Goal: Task Accomplishment & Management: Understand process/instructions

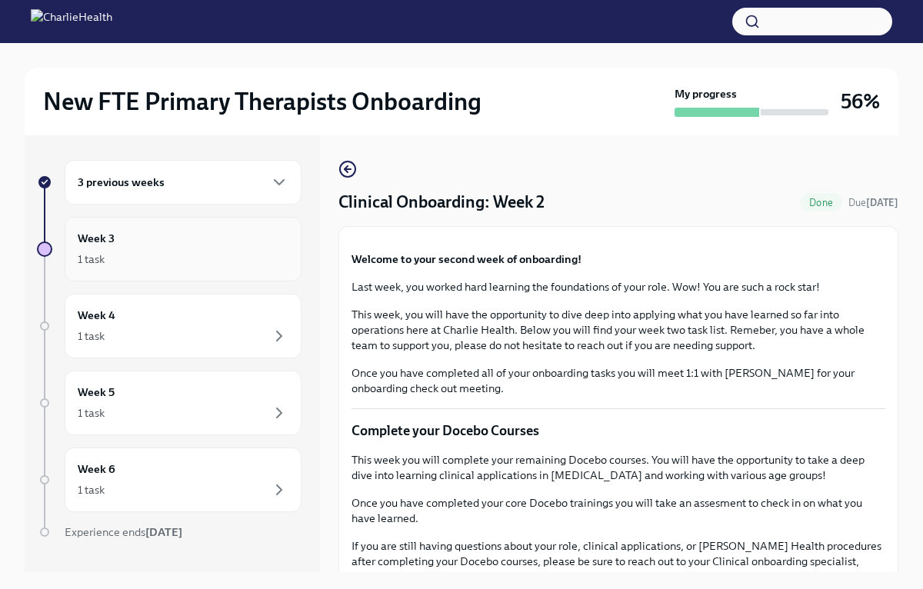
click at [241, 244] on div "Week 3 1 task" at bounding box center [183, 249] width 211 height 38
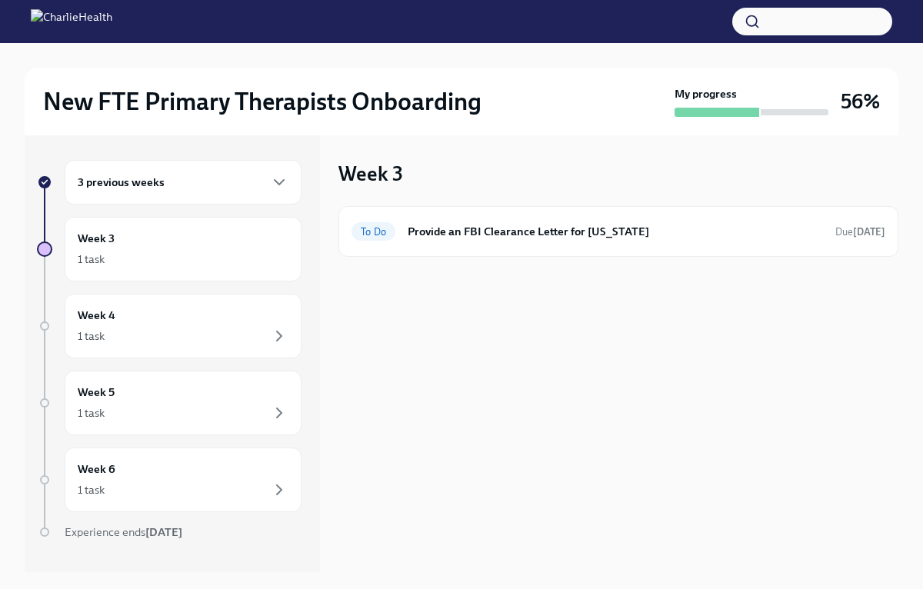
scroll to position [29, 0]
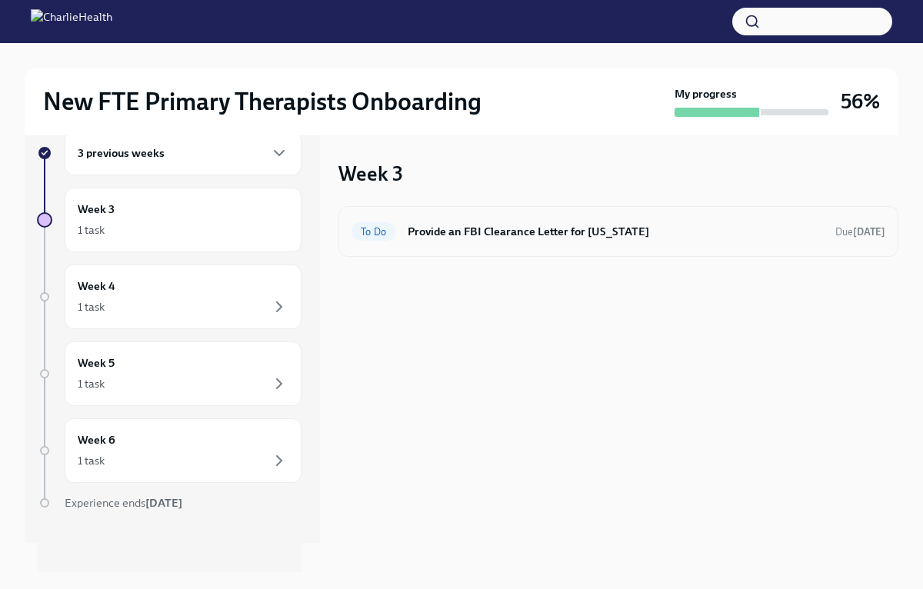
click at [440, 208] on div "To Do Provide an FBI Clearance Letter for [US_STATE] Due [DATE]" at bounding box center [618, 231] width 560 height 51
click at [431, 235] on h6 "Provide an FBI Clearance Letter for [US_STATE]" at bounding box center [614, 231] width 415 height 17
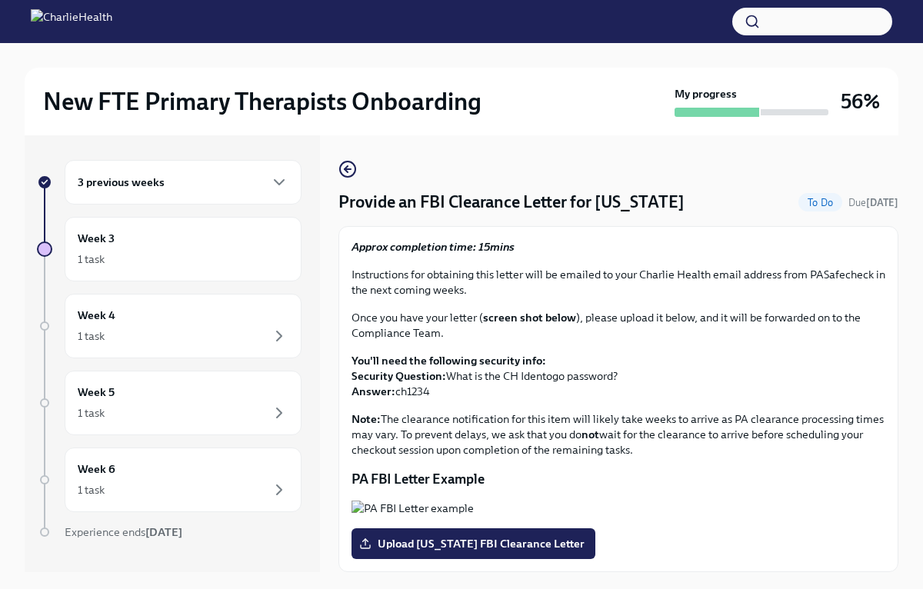
scroll to position [162, 0]
click at [215, 361] on div "3 previous weeks Week 3 1 task Week 4 1 task Week 5 1 task Week 6 1 task Experi…" at bounding box center [169, 380] width 264 height 441
click at [228, 324] on div "Week 4 1 task" at bounding box center [183, 326] width 211 height 38
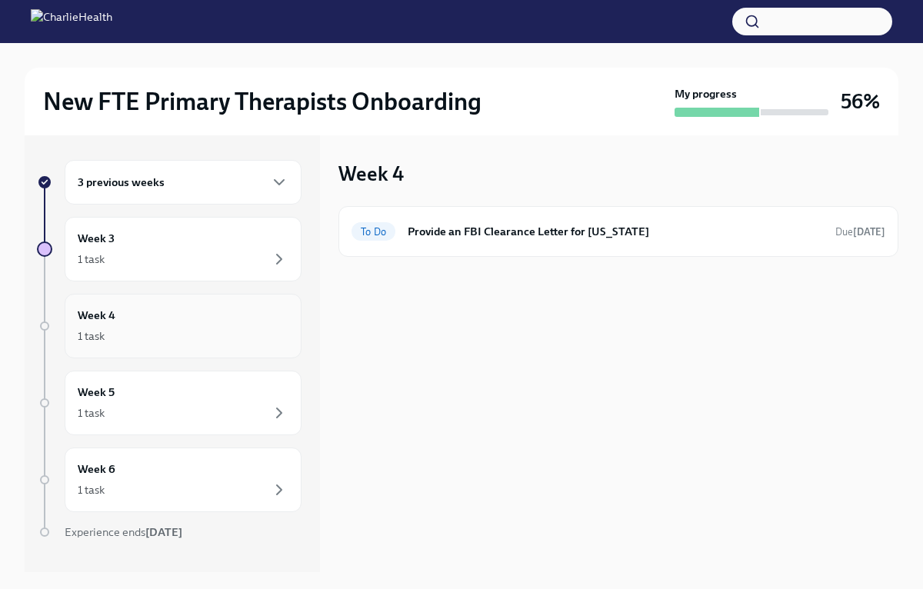
scroll to position [29, 0]
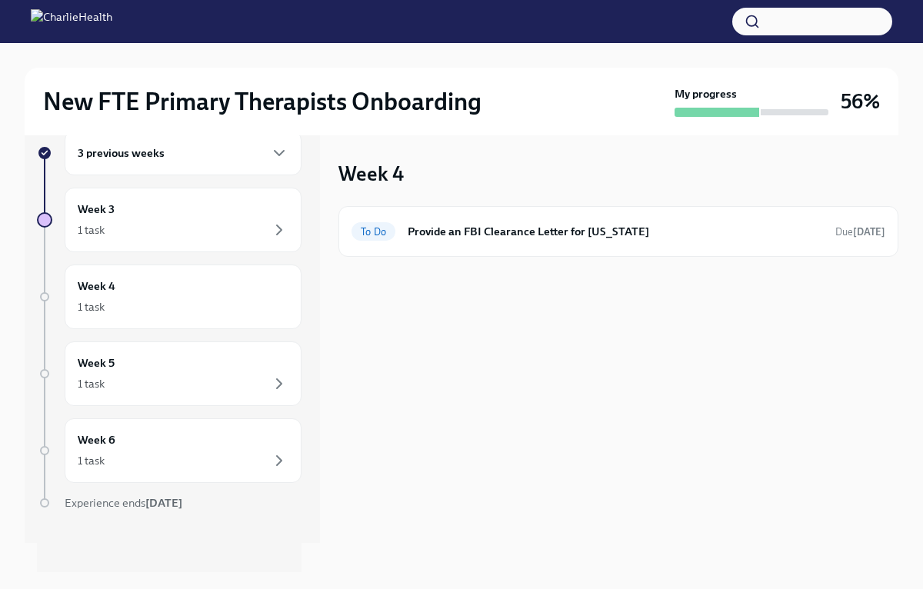
click at [203, 185] on div "3 previous weeks Week 3 1 task Week 4 1 task Week 5 1 task Week 6 1 task Experi…" at bounding box center [169, 351] width 264 height 441
click at [190, 248] on div "Week 3 1 task" at bounding box center [183, 220] width 237 height 65
click at [175, 196] on div "Week 3 1 task" at bounding box center [183, 220] width 237 height 65
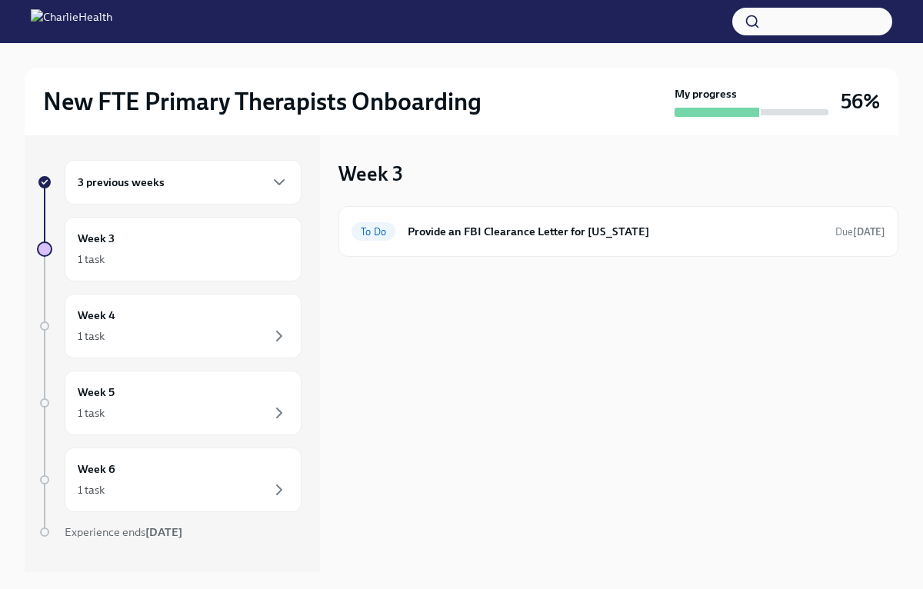
click at [184, 254] on div "1 task" at bounding box center [183, 259] width 211 height 18
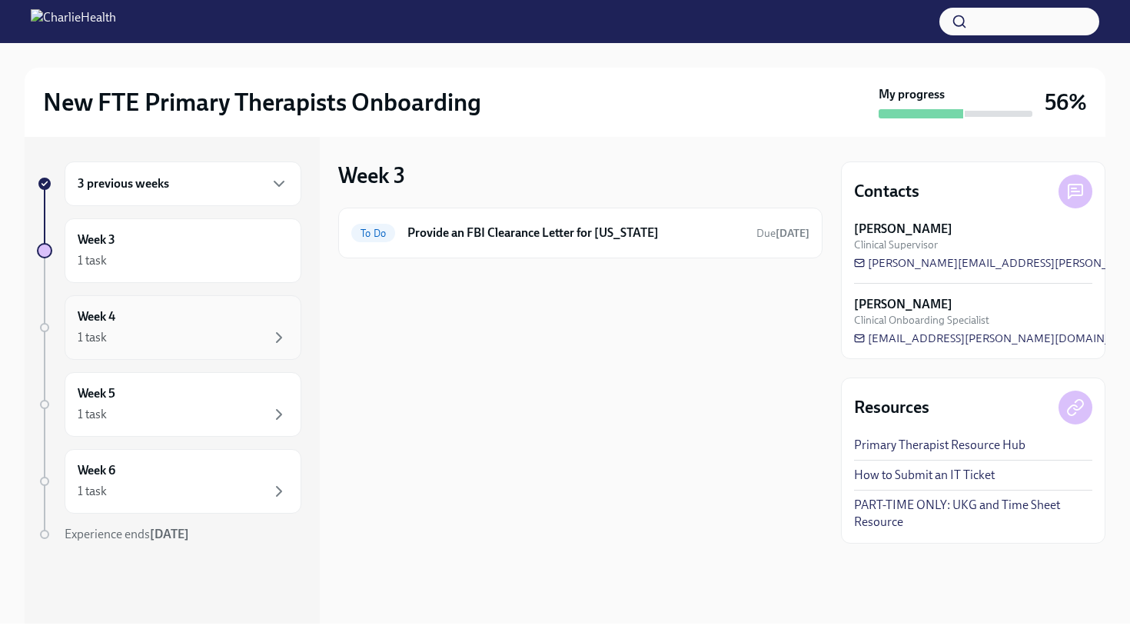
click at [158, 322] on div "Week 4 1 task" at bounding box center [183, 327] width 211 height 38
click at [208, 325] on div "Week 4 1 task" at bounding box center [183, 327] width 211 height 38
click at [424, 290] on div at bounding box center [580, 282] width 484 height 49
click at [447, 237] on h6 "Provide an FBI Clearance Letter for [US_STATE]" at bounding box center [575, 232] width 337 height 17
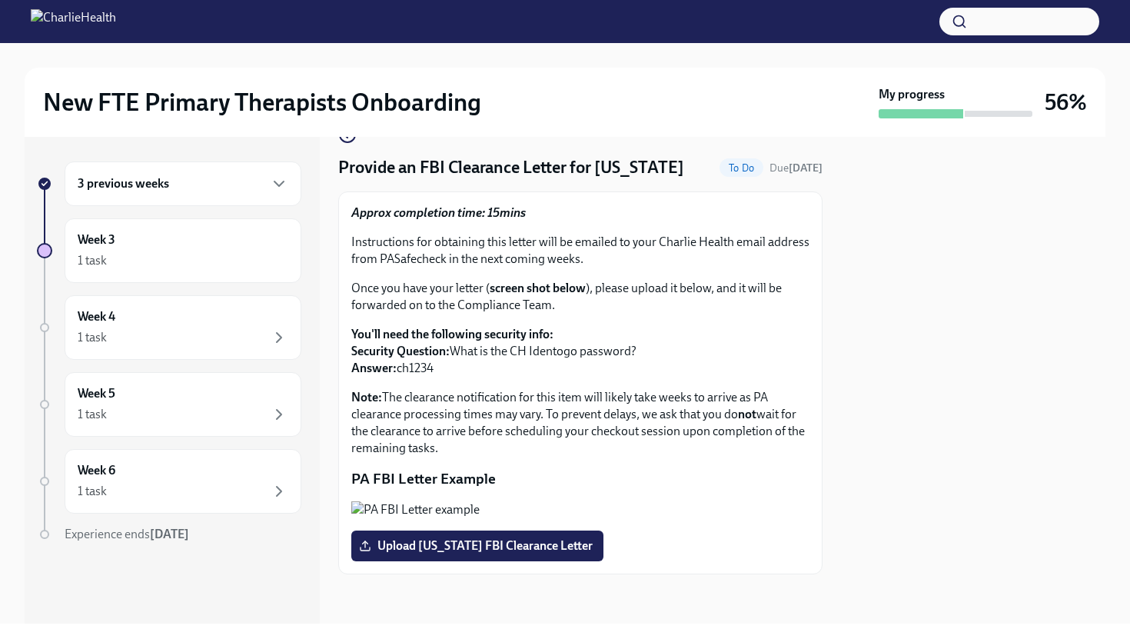
scroll to position [172, 0]
click at [116, 27] on img at bounding box center [73, 21] width 85 height 25
click at [201, 342] on div "1 task" at bounding box center [183, 337] width 211 height 18
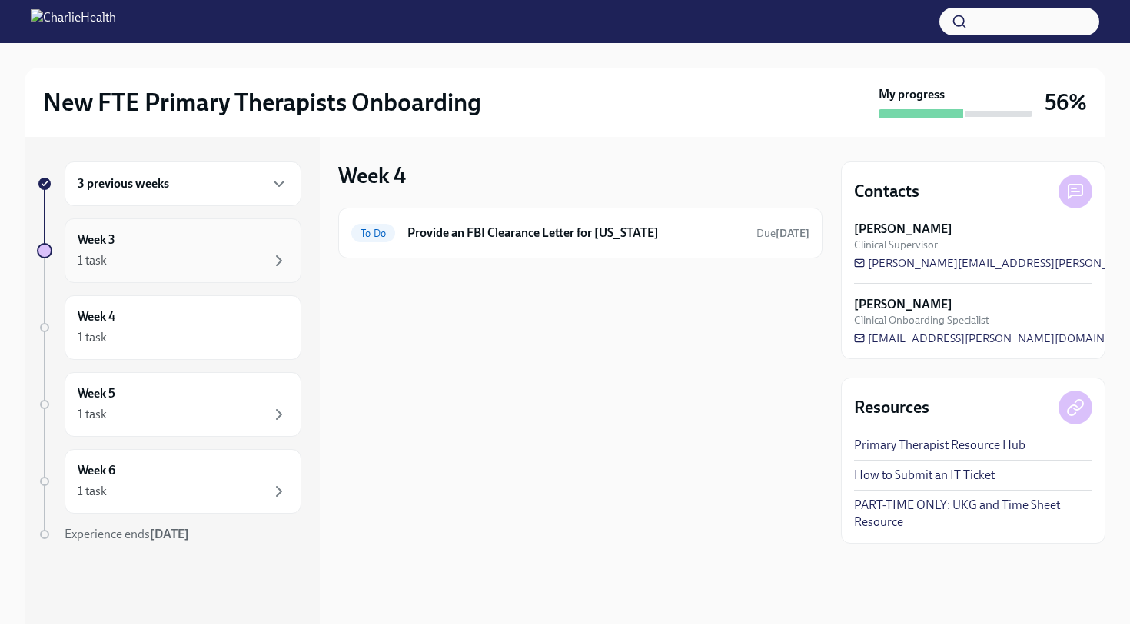
click at [248, 244] on div "Week 3 1 task" at bounding box center [183, 250] width 211 height 38
click at [218, 328] on div "1 task" at bounding box center [183, 337] width 211 height 18
click at [209, 410] on div "1 task" at bounding box center [183, 414] width 211 height 18
click at [198, 475] on div "Week 6 1 task" at bounding box center [183, 481] width 211 height 38
click at [212, 377] on div "Week 5 1 task" at bounding box center [183, 404] width 237 height 65
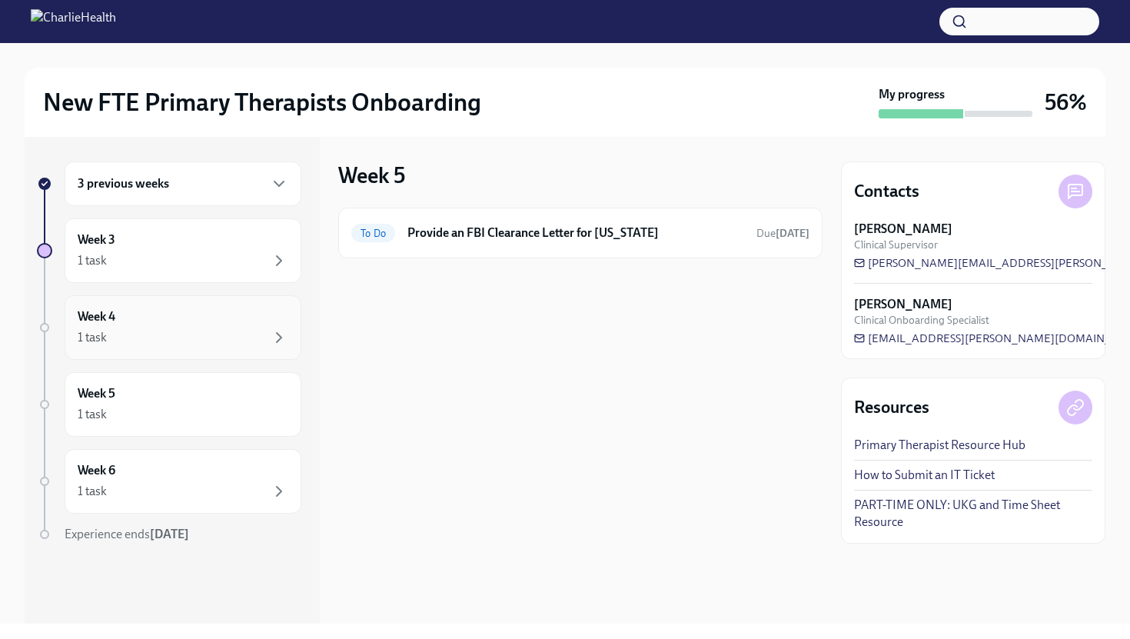
click at [212, 336] on div "1 task" at bounding box center [183, 337] width 211 height 18
click at [204, 223] on div "Week 3 1 task" at bounding box center [183, 250] width 237 height 65
click at [211, 187] on div "3 previous weeks" at bounding box center [183, 184] width 211 height 18
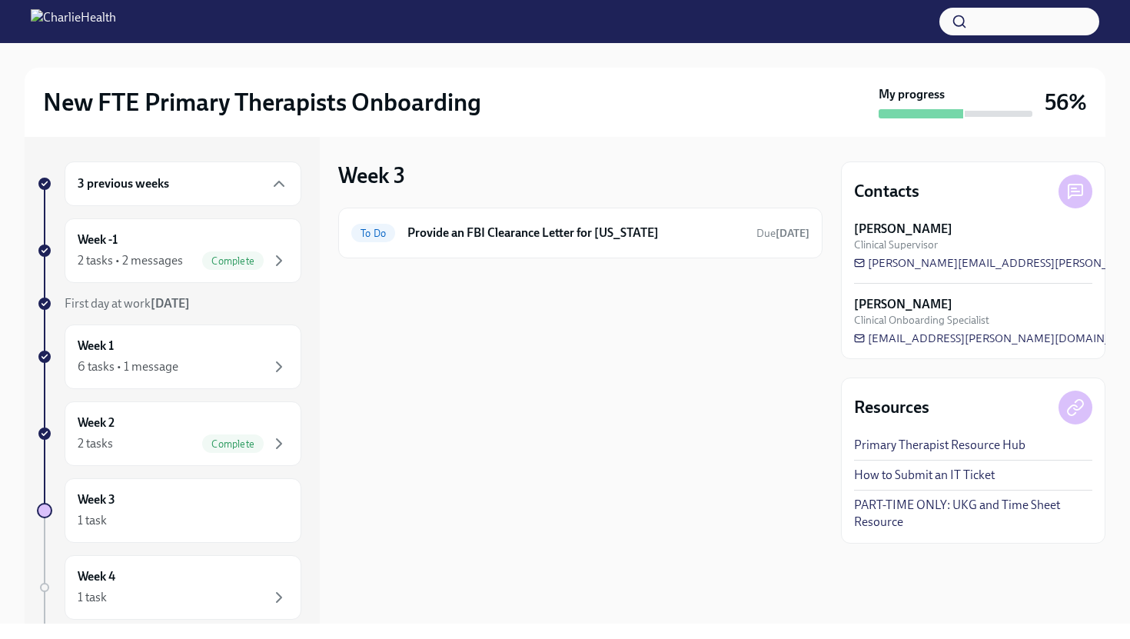
click at [211, 298] on div "First day at work [DATE]" at bounding box center [183, 303] width 237 height 17
click at [209, 261] on span "Complete" at bounding box center [233, 261] width 62 height 12
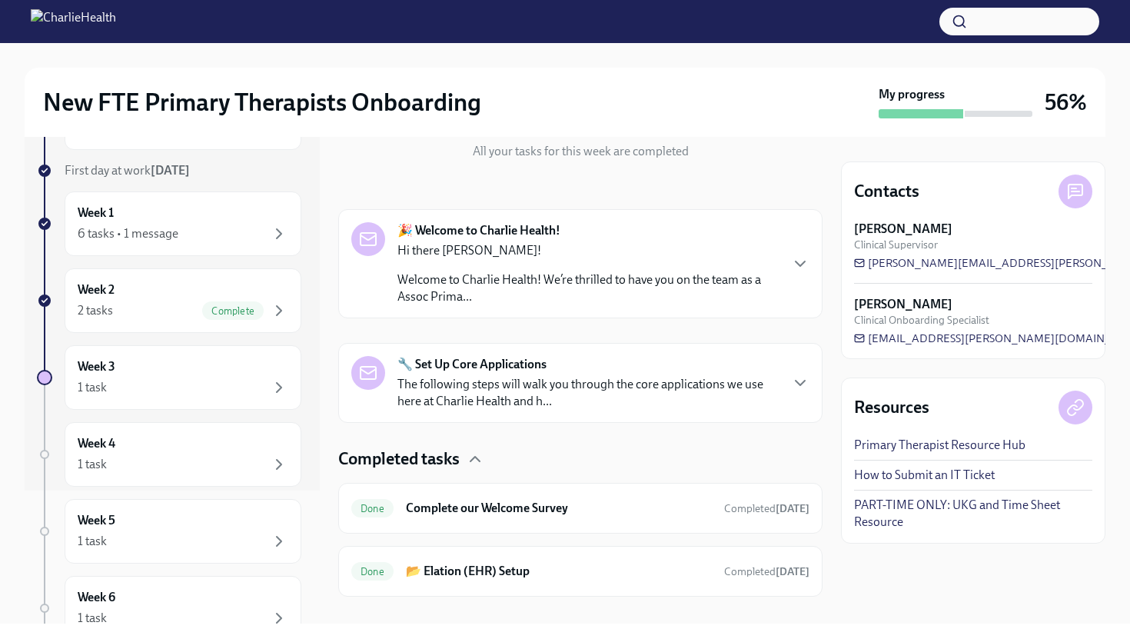
scroll to position [204, 0]
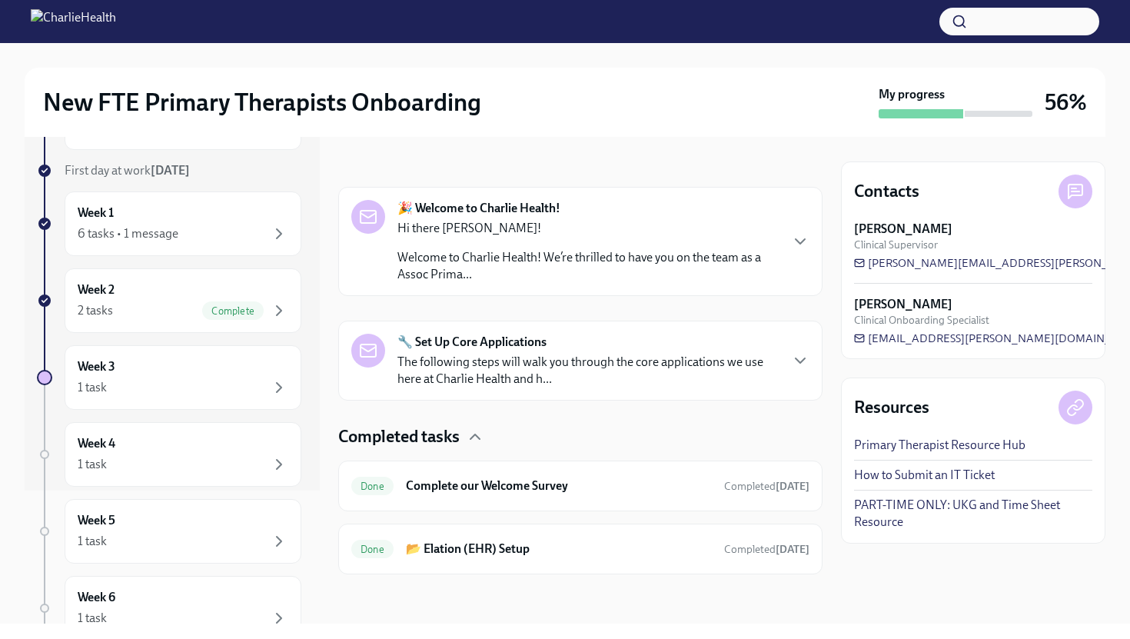
click at [192, 337] on div "3 previous weeks Week -1 2 tasks • 2 messages Complete First day at work [DATE]…" at bounding box center [169, 379] width 264 height 703
click at [194, 279] on div "Week 2 2 tasks Complete" at bounding box center [183, 300] width 237 height 65
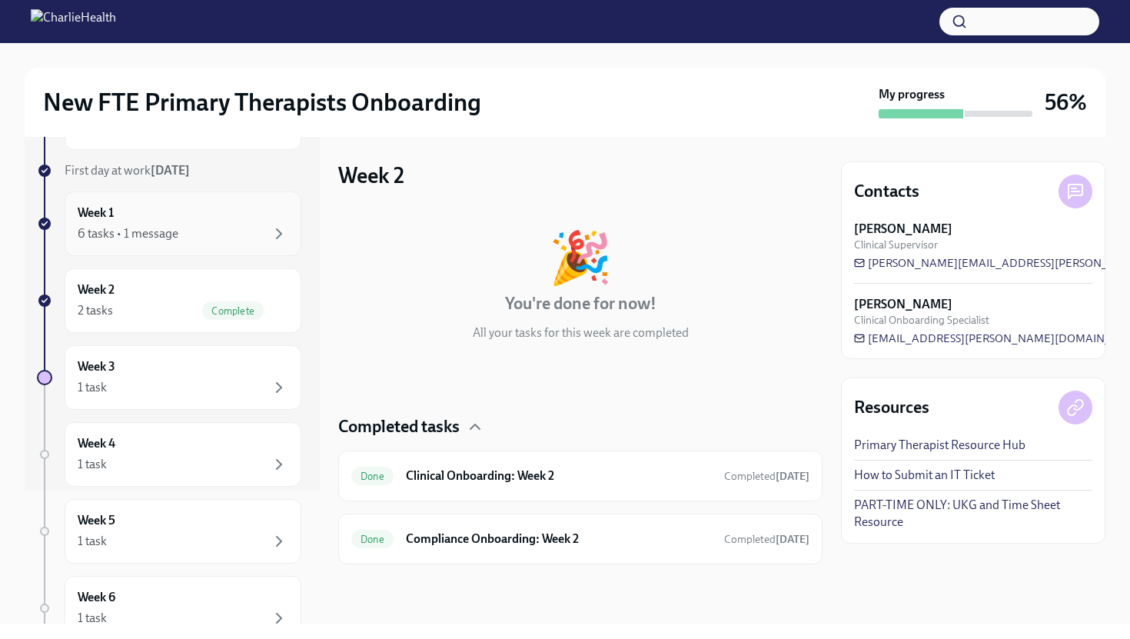
click at [218, 224] on div "Week 1 6 tasks • 1 message" at bounding box center [183, 223] width 211 height 38
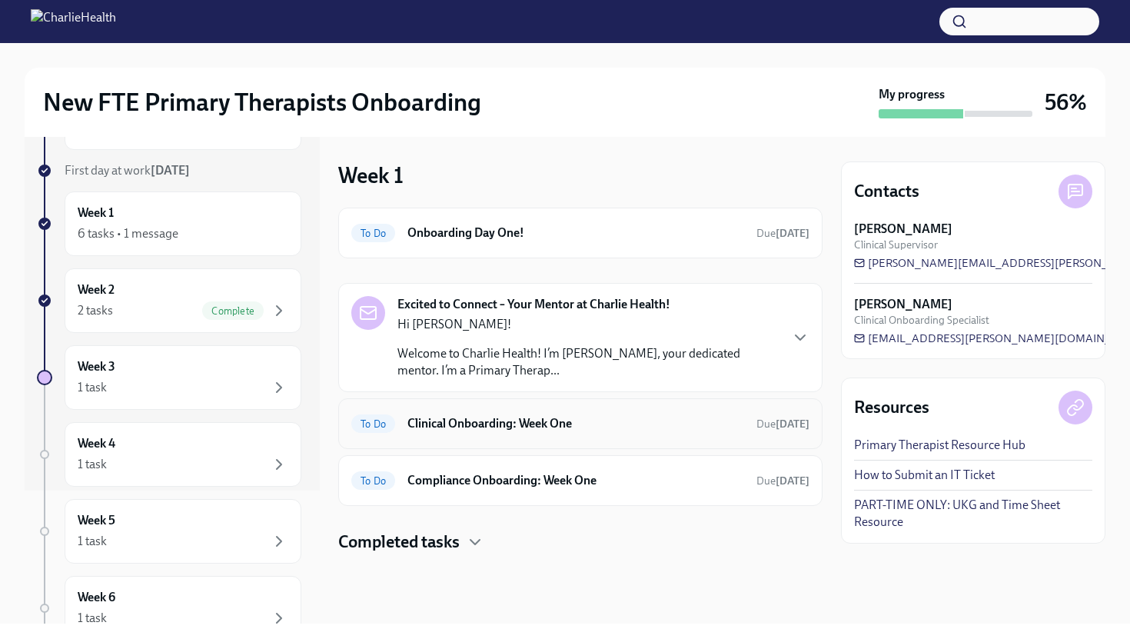
click at [428, 430] on h6 "Clinical Onboarding: Week One" at bounding box center [575, 423] width 337 height 17
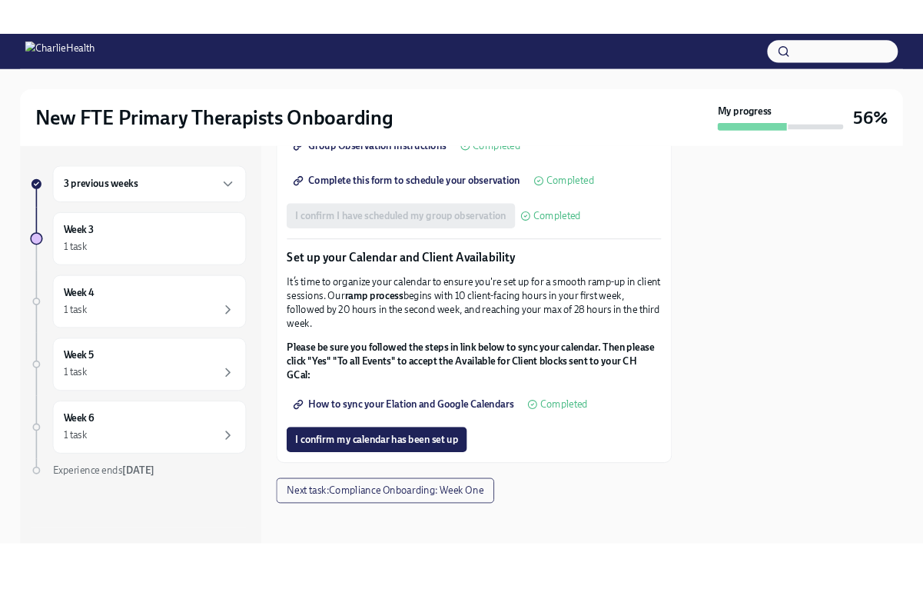
scroll to position [2512, 0]
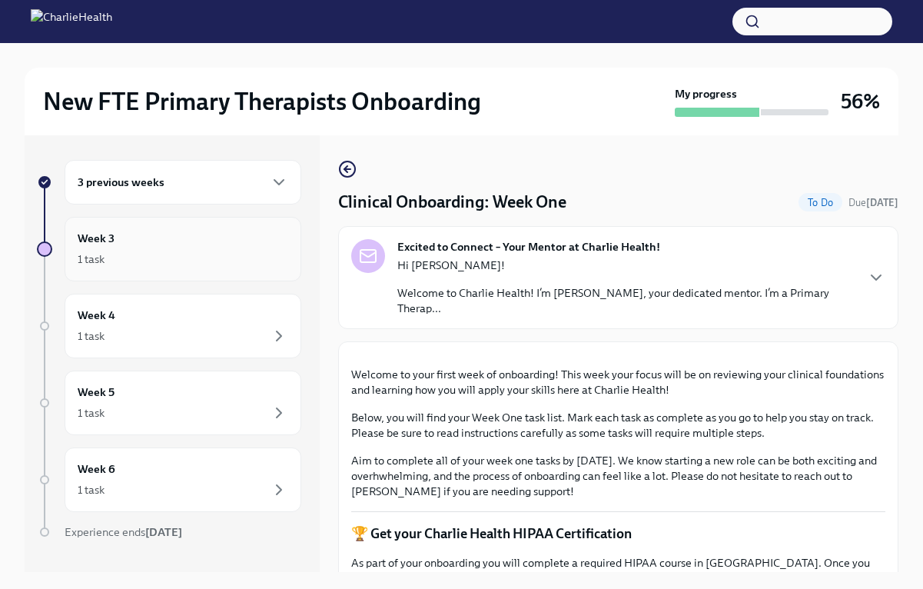
click at [202, 262] on div "1 task" at bounding box center [183, 259] width 211 height 18
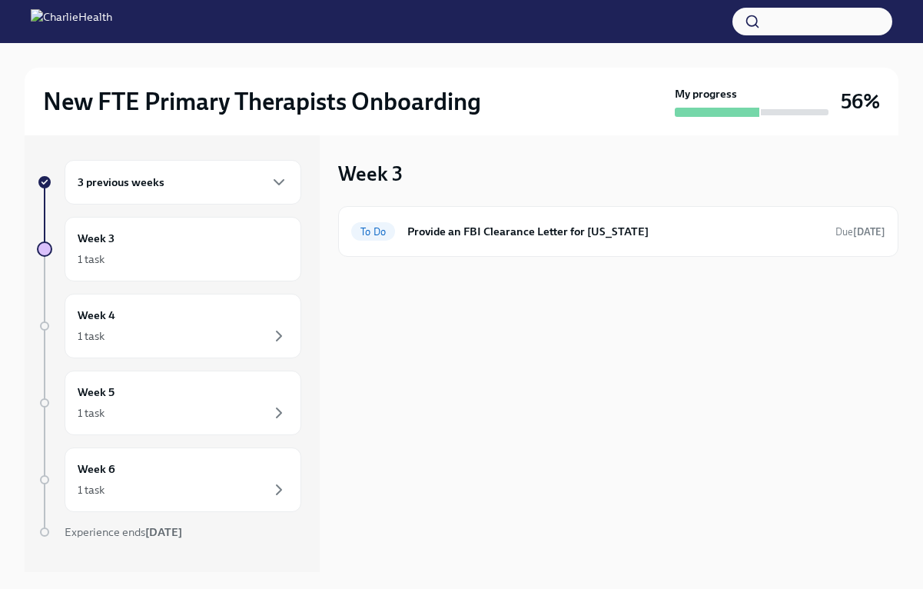
click at [226, 195] on div "3 previous weeks" at bounding box center [183, 182] width 237 height 45
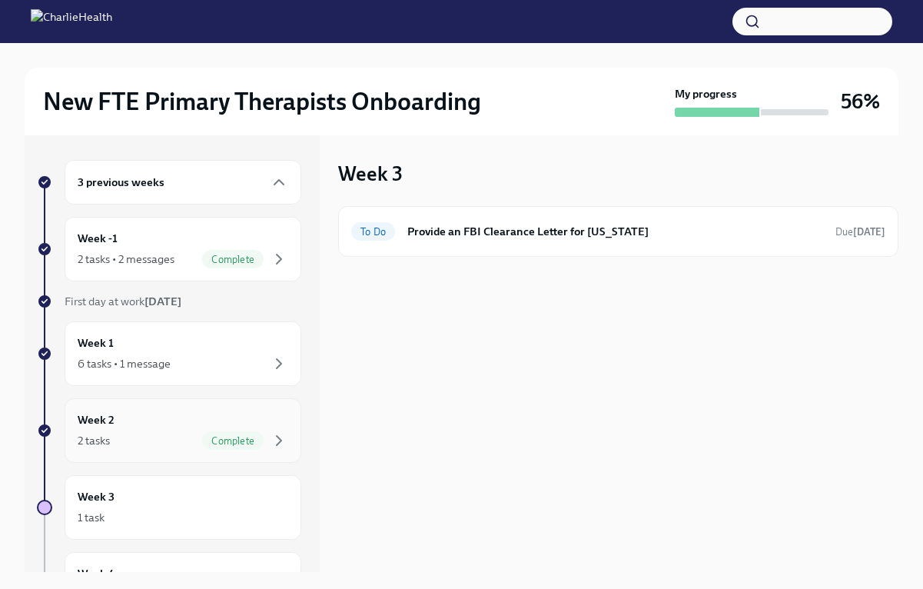
click at [158, 426] on div "Week 2 2 tasks Complete" at bounding box center [183, 430] width 211 height 38
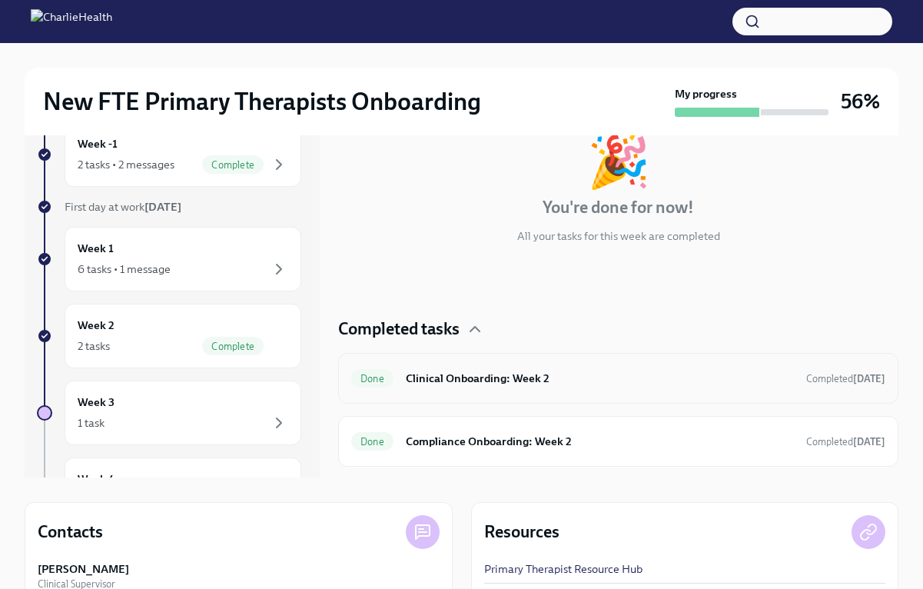
scroll to position [91, 0]
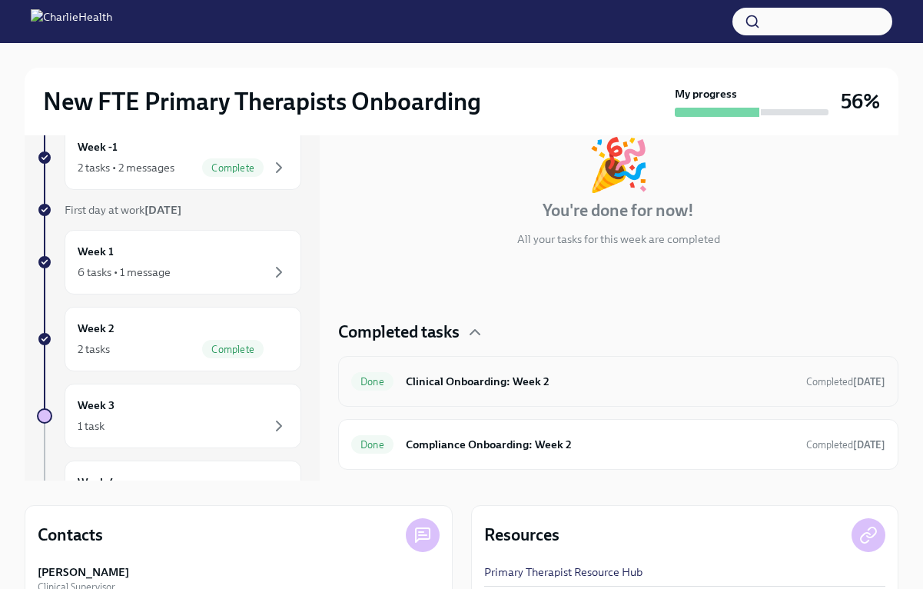
click at [492, 394] on div "Done Clinical Onboarding: Week 2 Completed [DATE]" at bounding box center [618, 381] width 560 height 51
click at [462, 384] on h6 "Clinical Onboarding: Week 2" at bounding box center [600, 381] width 388 height 17
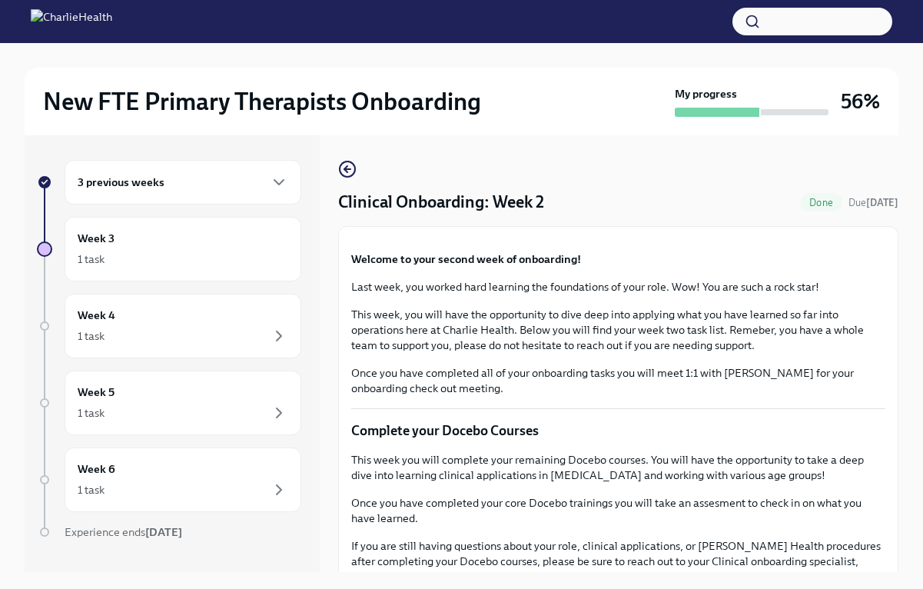
click at [264, 184] on div "3 previous weeks" at bounding box center [183, 182] width 211 height 18
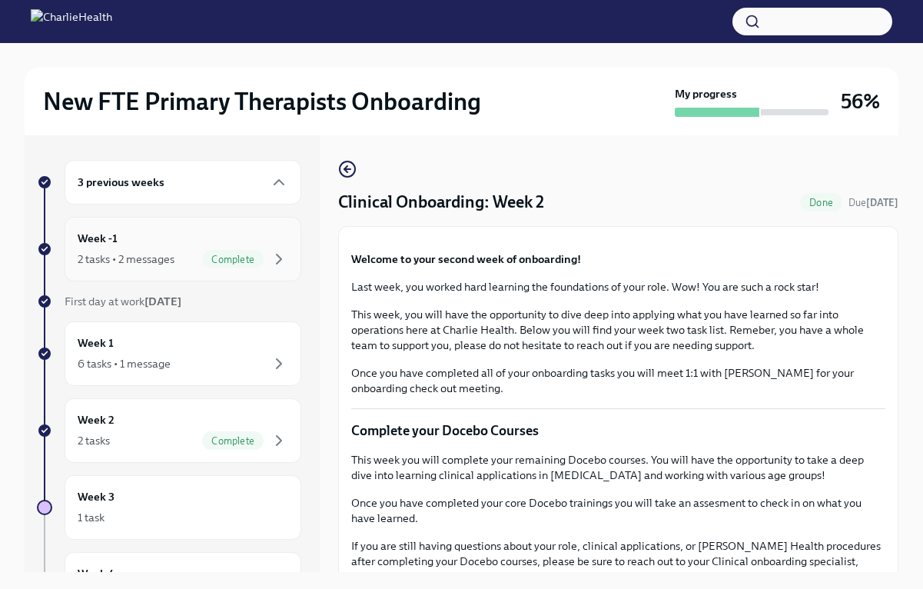
click at [178, 251] on div "2 tasks • 2 messages Complete" at bounding box center [183, 259] width 211 height 18
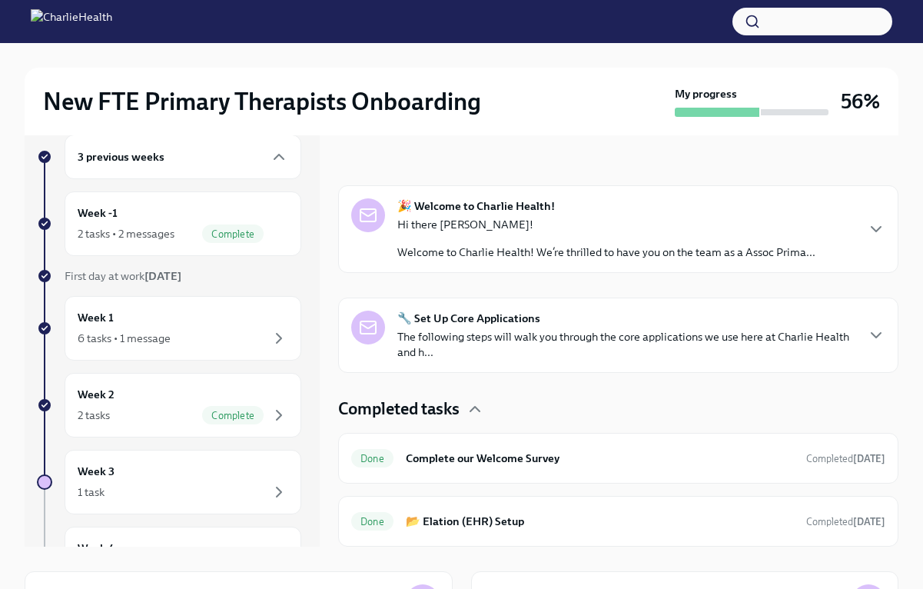
scroll to position [32, 0]
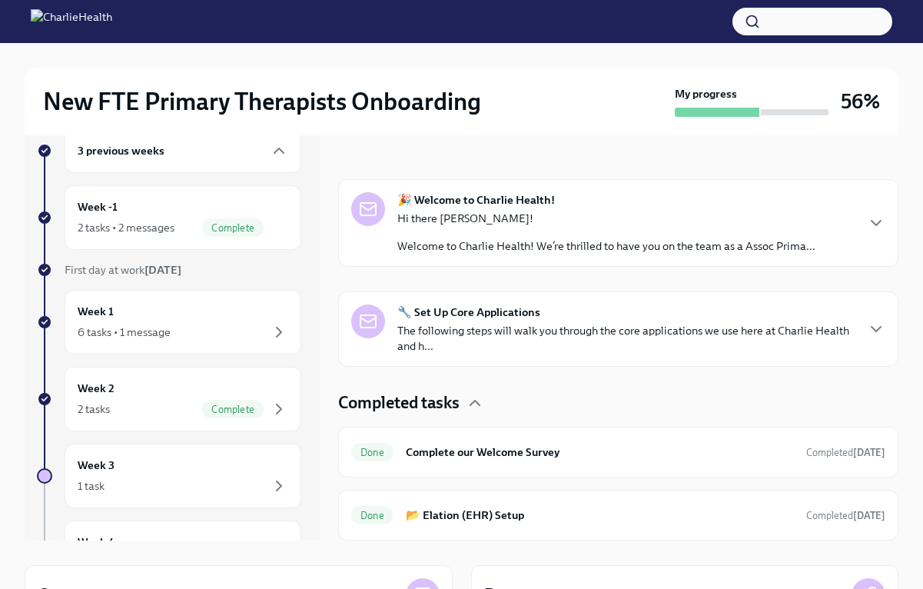
click at [740, 221] on p "Hi there [PERSON_NAME]!" at bounding box center [606, 218] width 418 height 15
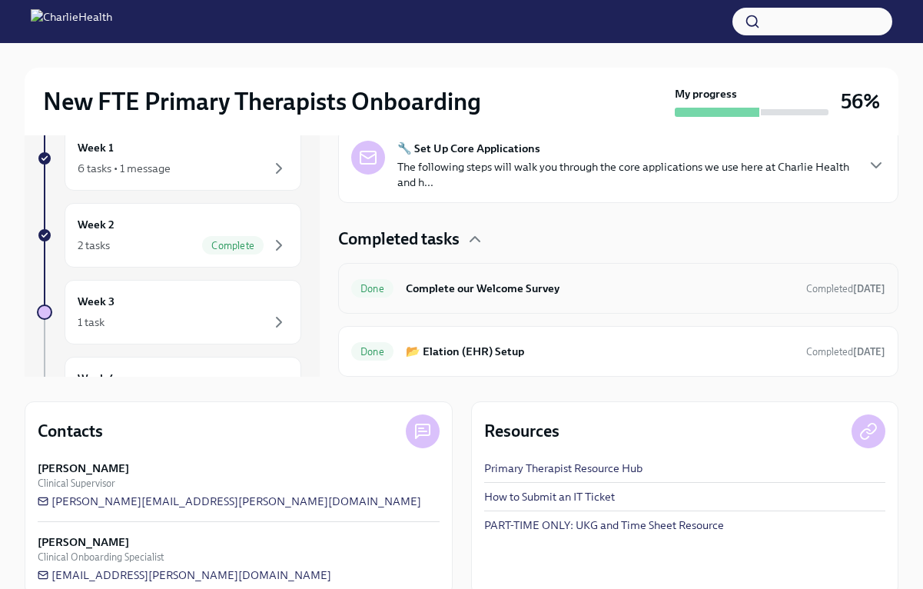
scroll to position [1001, 0]
click at [689, 337] on div "Done 📂 Elation (EHR) Setup Completed [DATE]" at bounding box center [618, 351] width 560 height 51
click at [454, 350] on h6 "📂 Elation (EHR) Setup" at bounding box center [600, 351] width 388 height 17
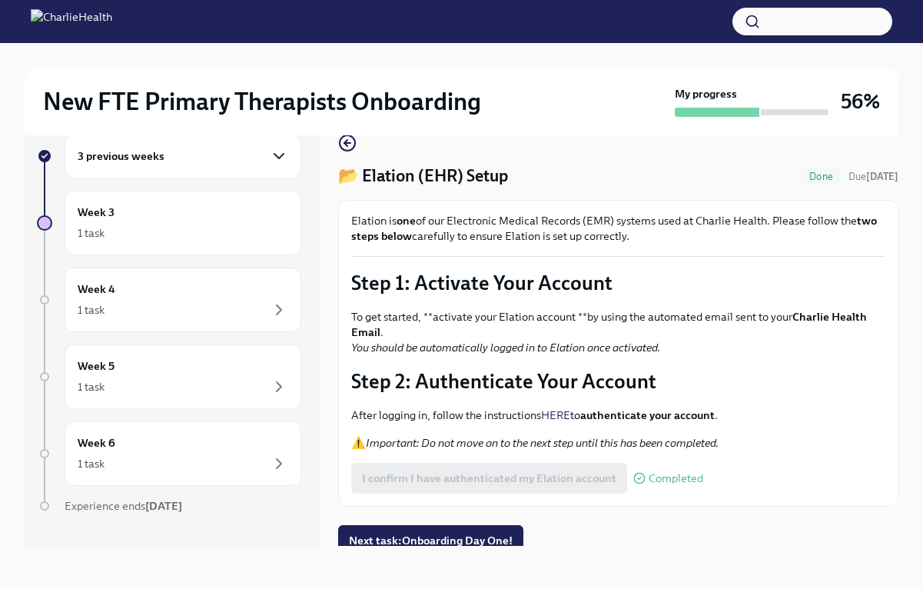
click at [274, 163] on icon "button" at bounding box center [279, 156] width 18 height 18
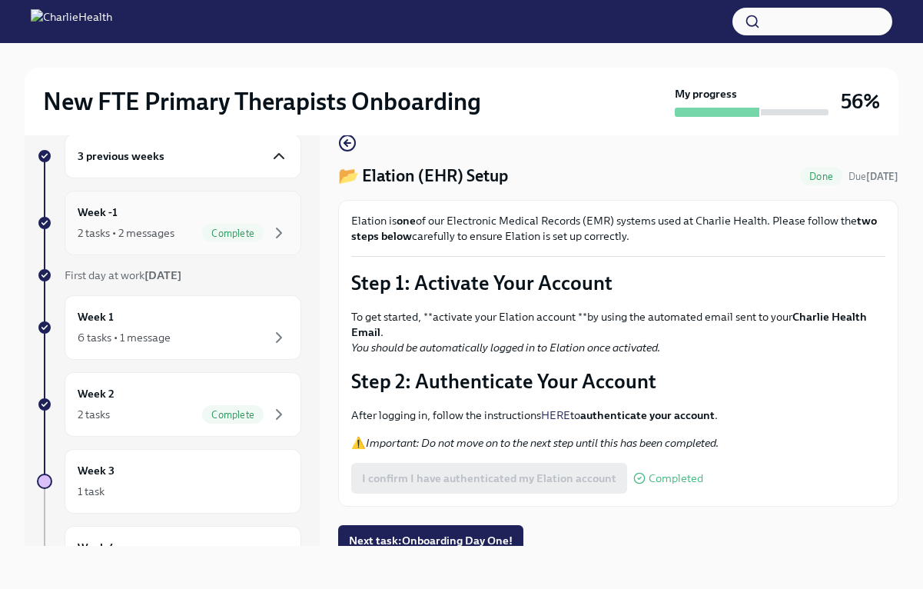
click at [252, 218] on div "Week -1 2 tasks • 2 messages Complete" at bounding box center [183, 223] width 211 height 38
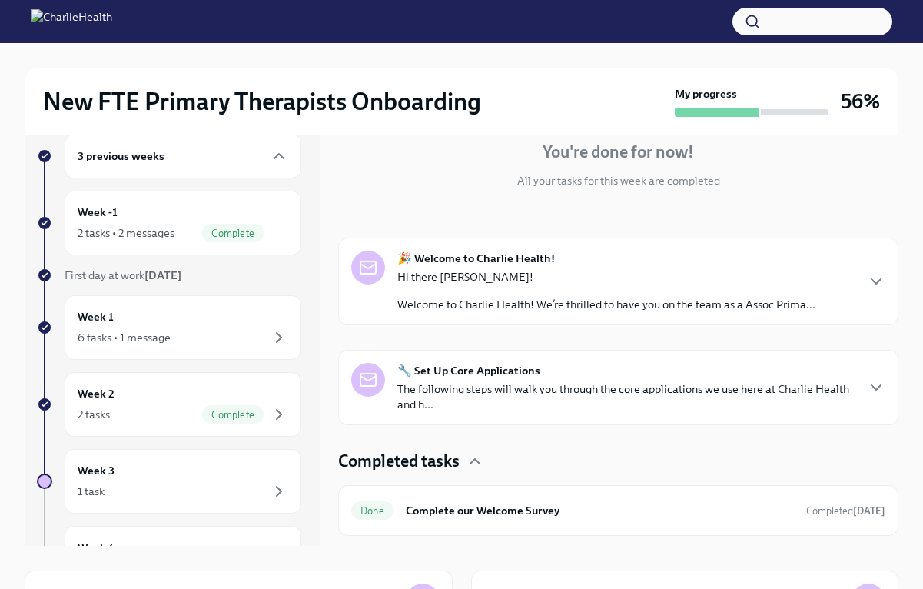
scroll to position [168, 0]
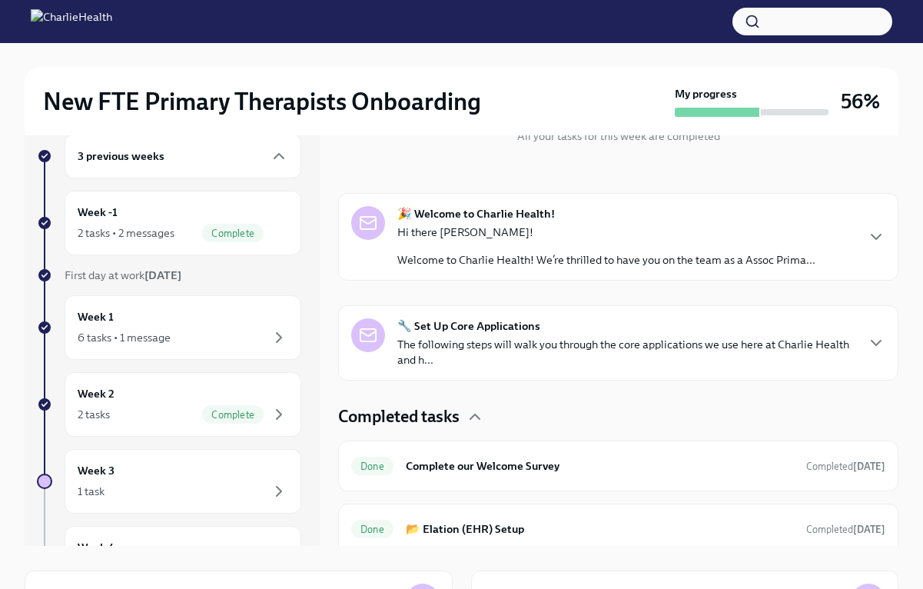
click at [755, 342] on p "The following steps will walk you through the core applications we use here at …" at bounding box center [625, 352] width 457 height 31
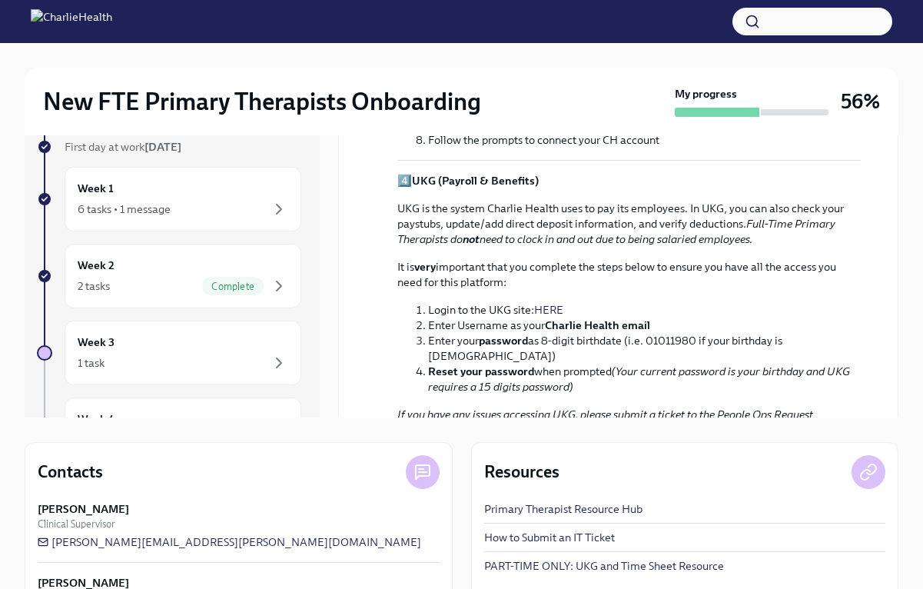
scroll to position [933, 0]
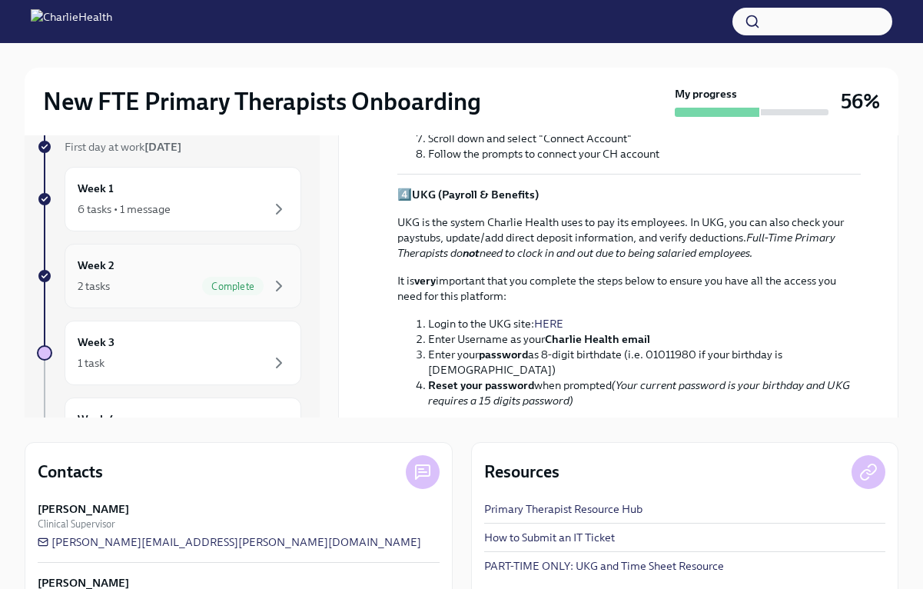
click at [231, 273] on div "Week 2 2 tasks Complete" at bounding box center [183, 276] width 211 height 38
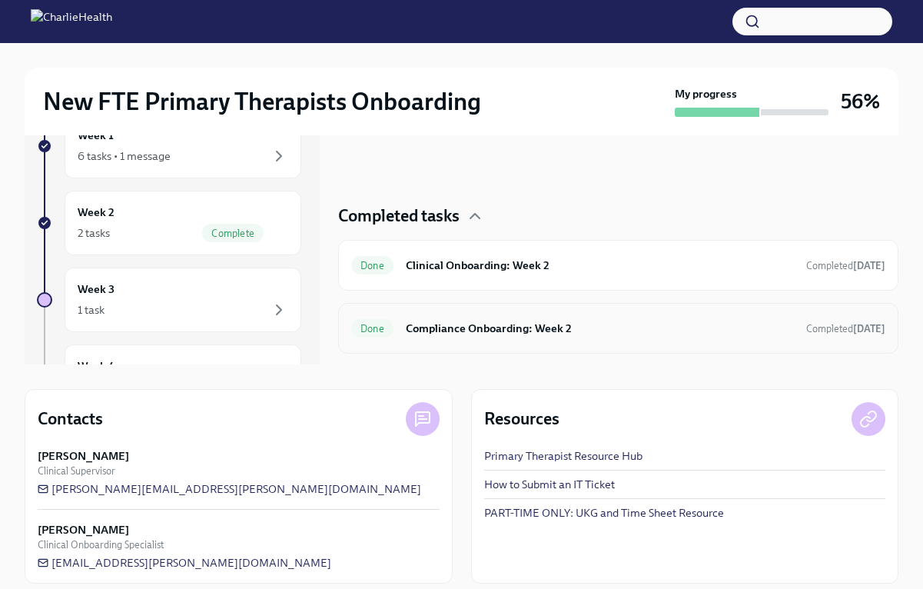
click at [580, 327] on h6 "Compliance Onboarding: Week 2" at bounding box center [600, 328] width 388 height 17
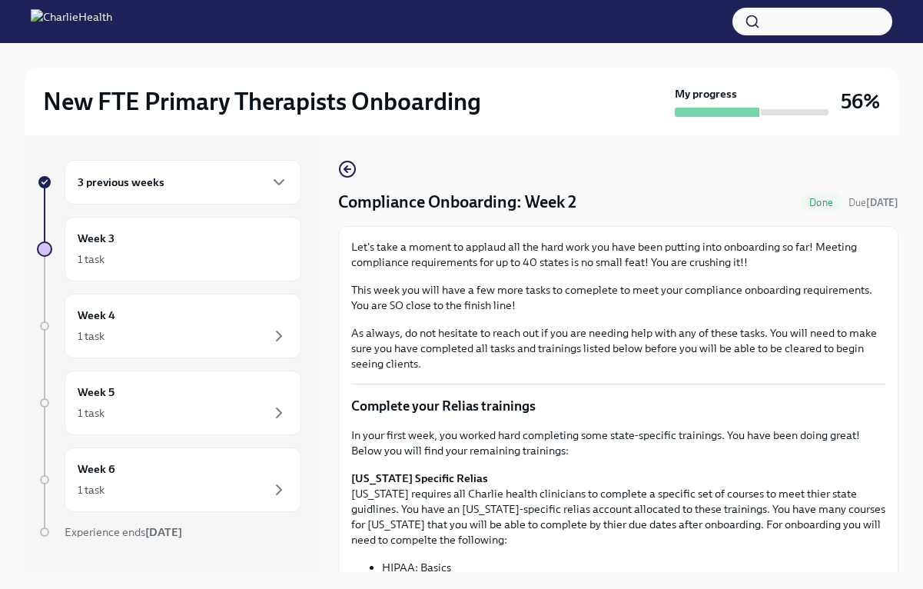
click at [329, 172] on div "3 previous weeks Week 3 1 task Week 4 1 task Week 5 1 task Week 6 1 task Experi…" at bounding box center [462, 353] width 874 height 437
click at [338, 171] on icon "button" at bounding box center [347, 169] width 18 height 18
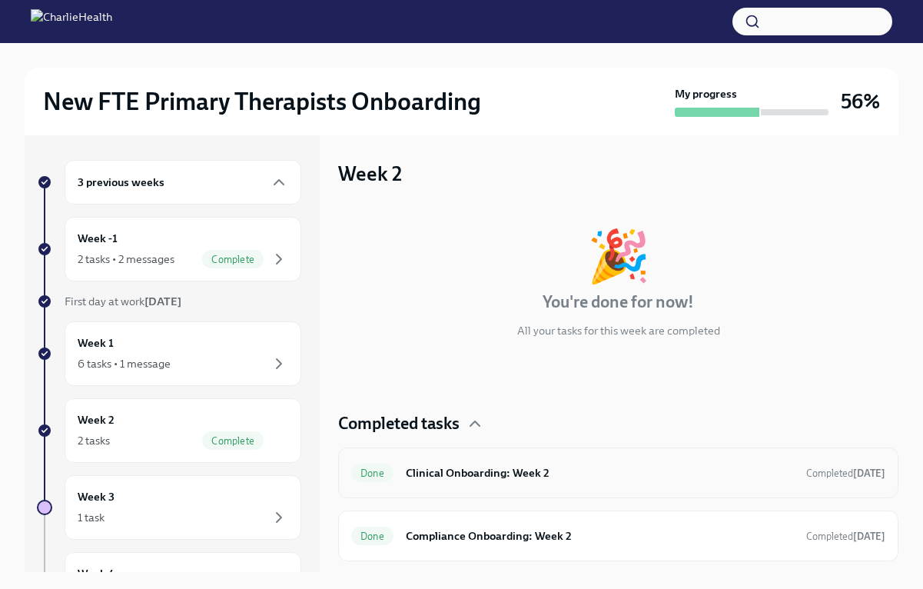
click at [478, 488] on div "Done Clinical Onboarding: Week 2 Completed [DATE]" at bounding box center [618, 472] width 560 height 51
click at [471, 468] on h6 "Clinical Onboarding: Week 2" at bounding box center [600, 472] width 388 height 17
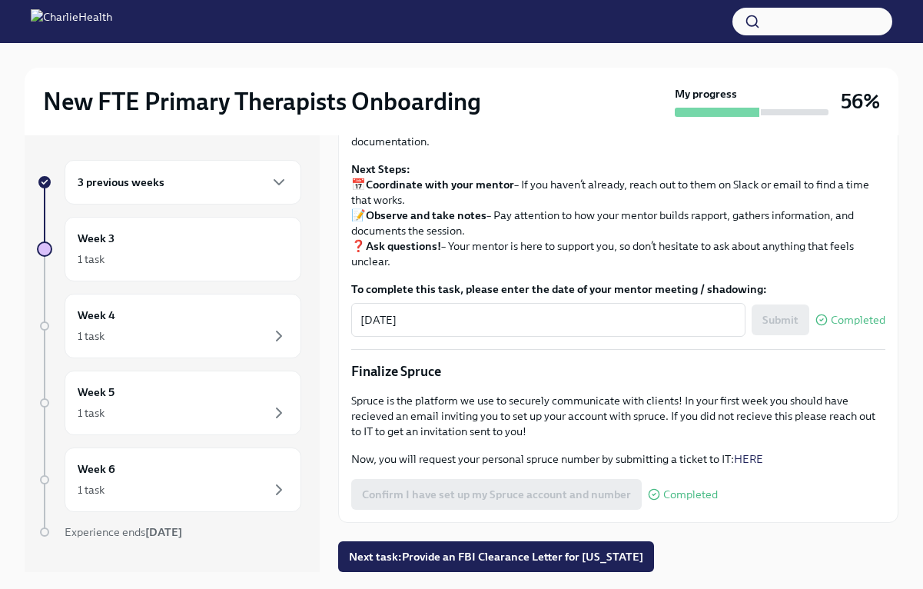
scroll to position [1684, 0]
click at [264, 170] on div "3 previous weeks" at bounding box center [183, 182] width 237 height 45
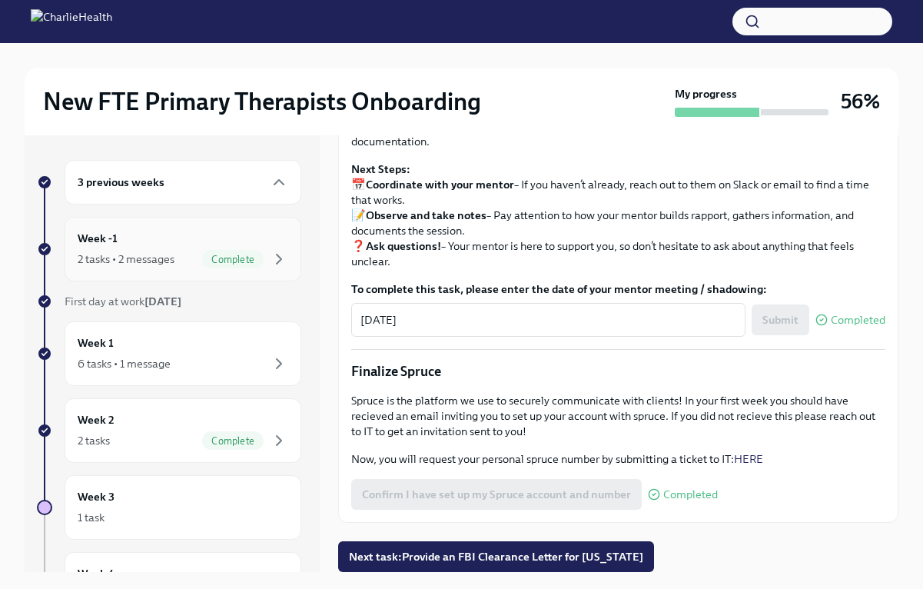
click at [215, 241] on div "Week -1 2 tasks • 2 messages Complete" at bounding box center [183, 249] width 211 height 38
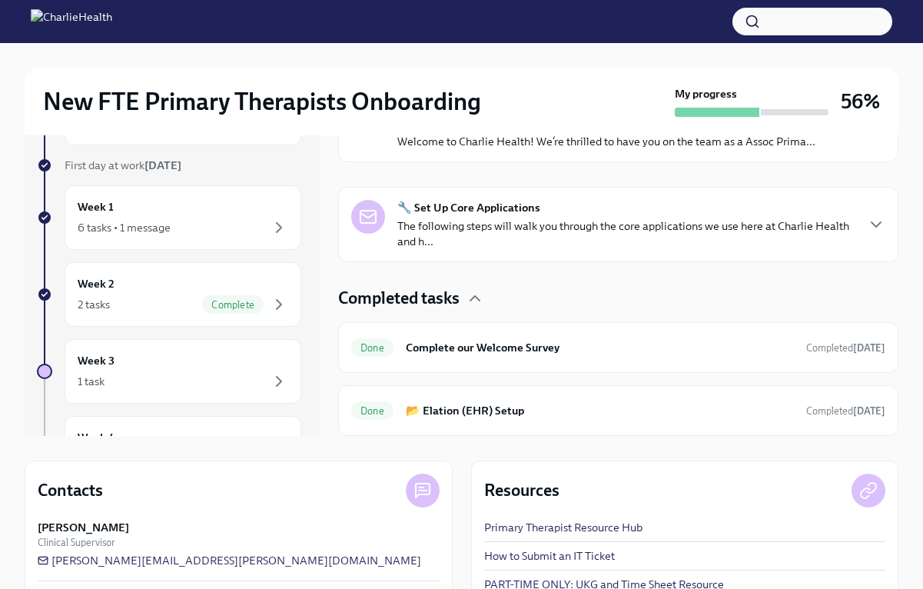
click at [486, 417] on h6 "📂 Elation (EHR) Setup" at bounding box center [600, 410] width 388 height 17
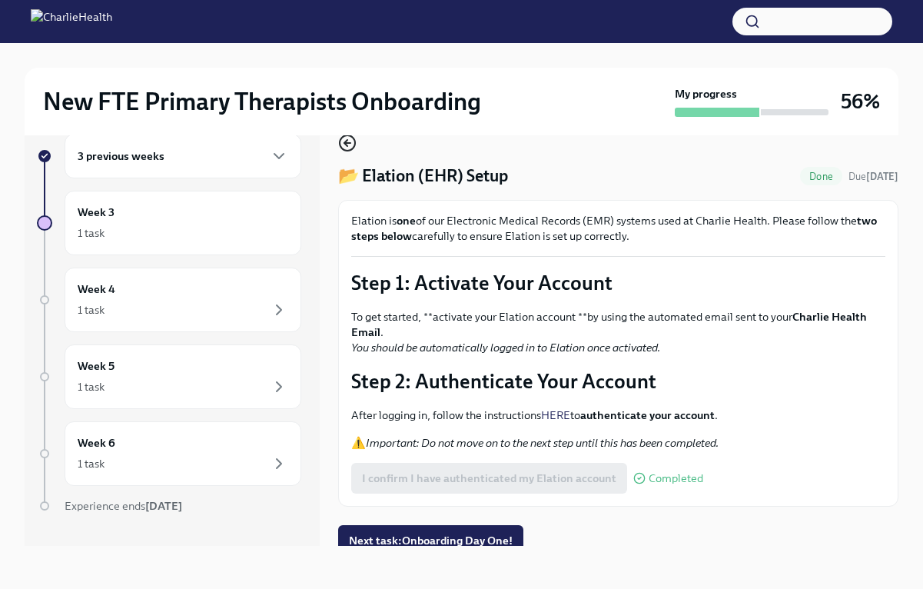
click at [347, 150] on circle "button" at bounding box center [347, 142] width 15 height 15
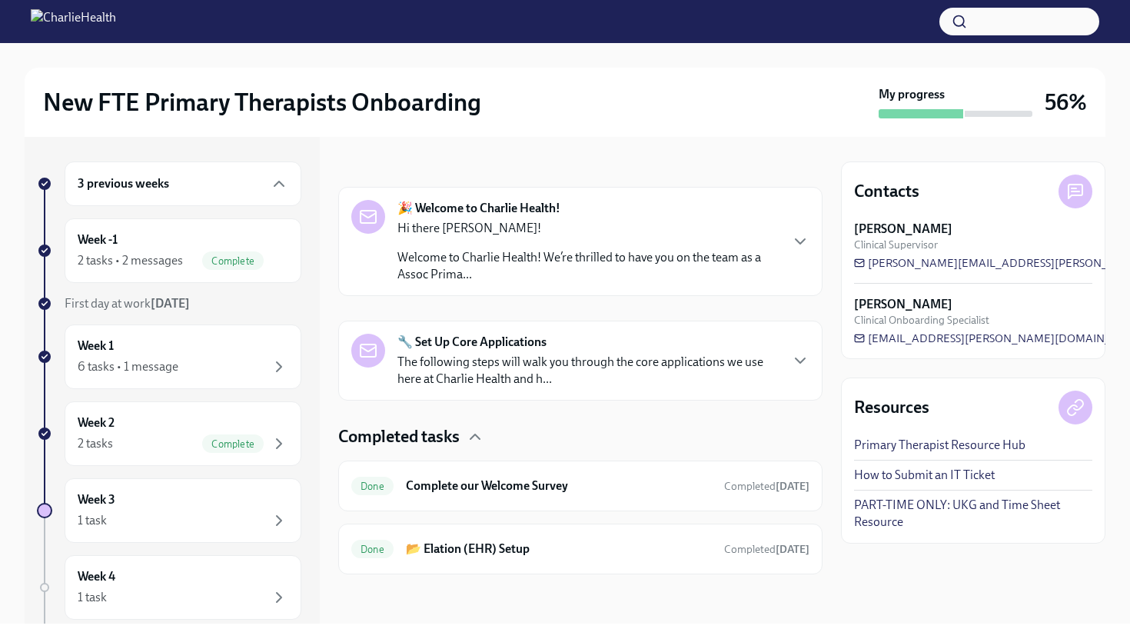
click at [267, 180] on div "3 previous weeks" at bounding box center [183, 184] width 211 height 18
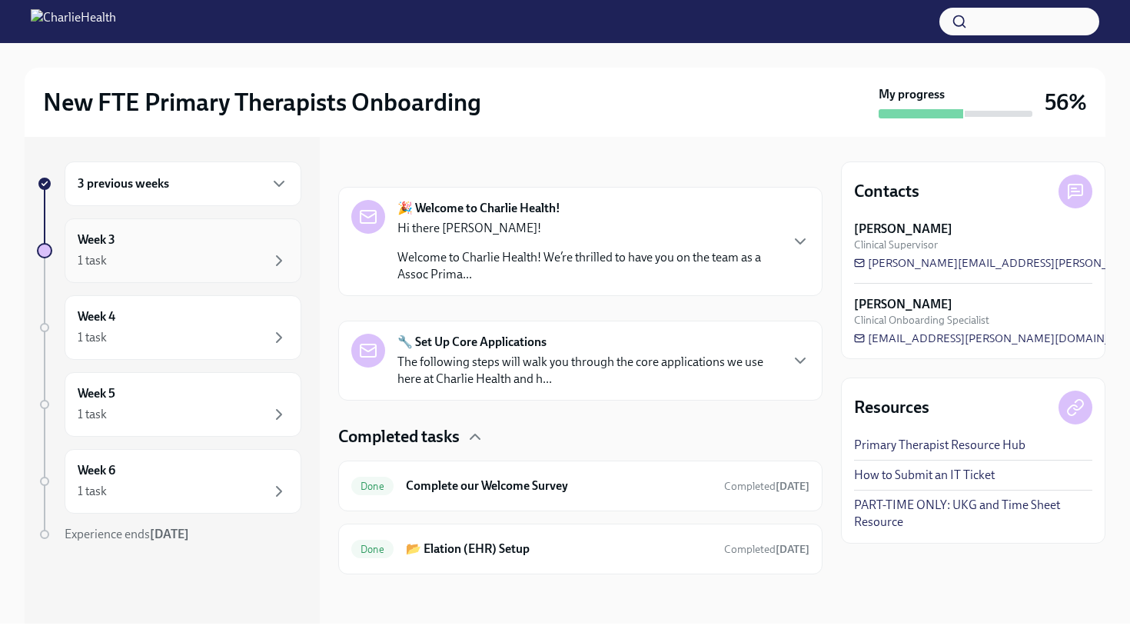
click at [228, 241] on div "Week 3 1 task" at bounding box center [183, 250] width 211 height 38
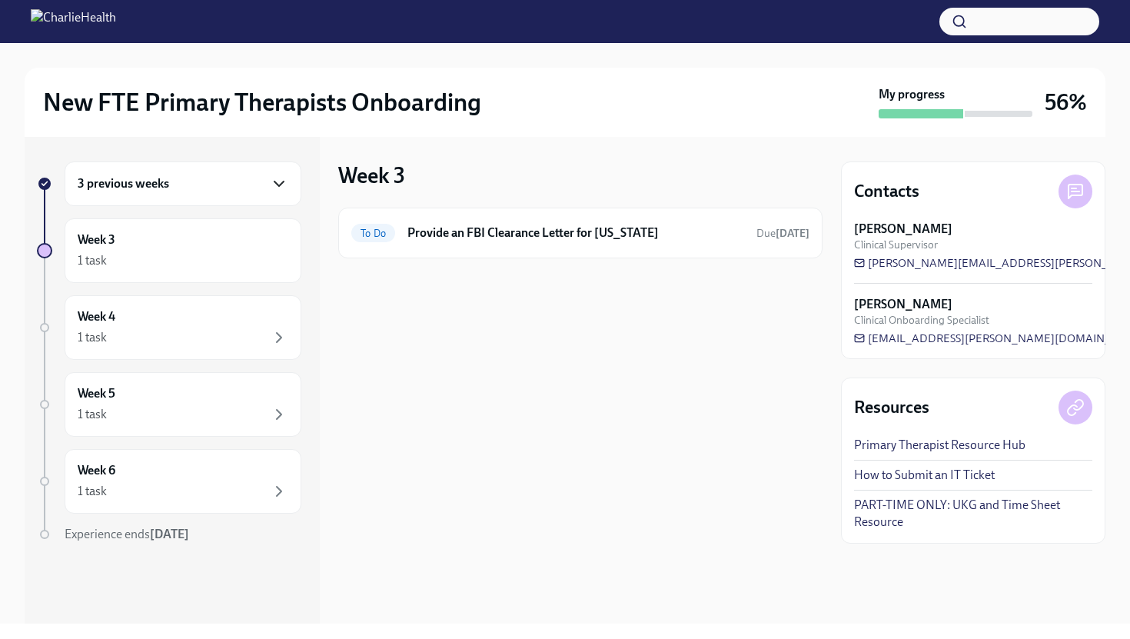
click at [279, 185] on icon "button" at bounding box center [278, 183] width 9 height 5
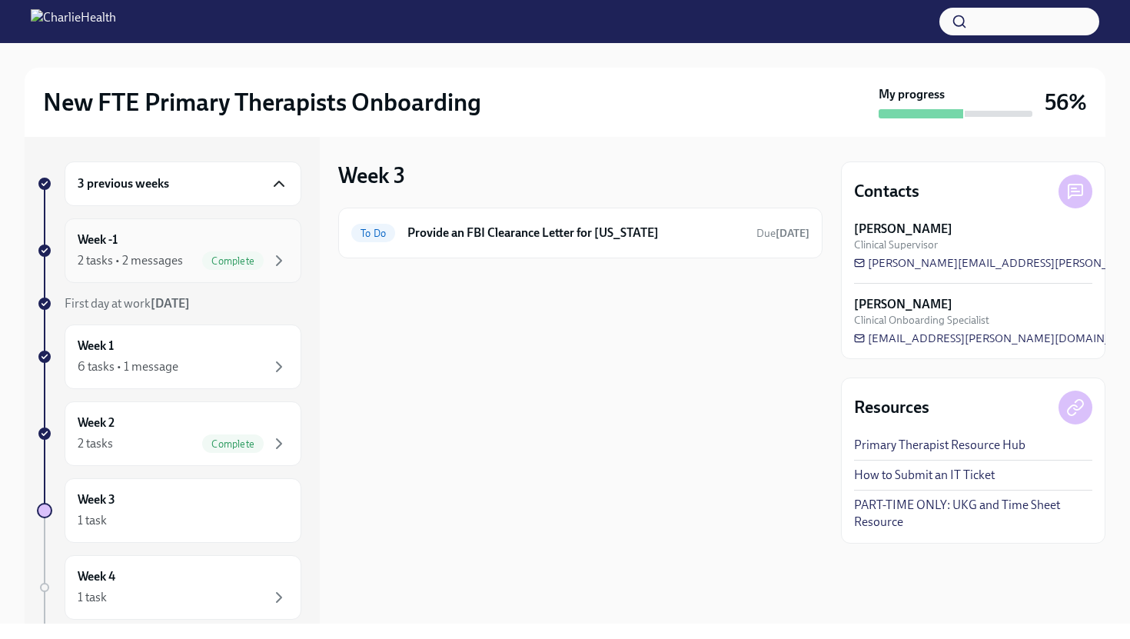
click at [244, 238] on div "Week -1 2 tasks • 2 messages Complete" at bounding box center [183, 250] width 211 height 38
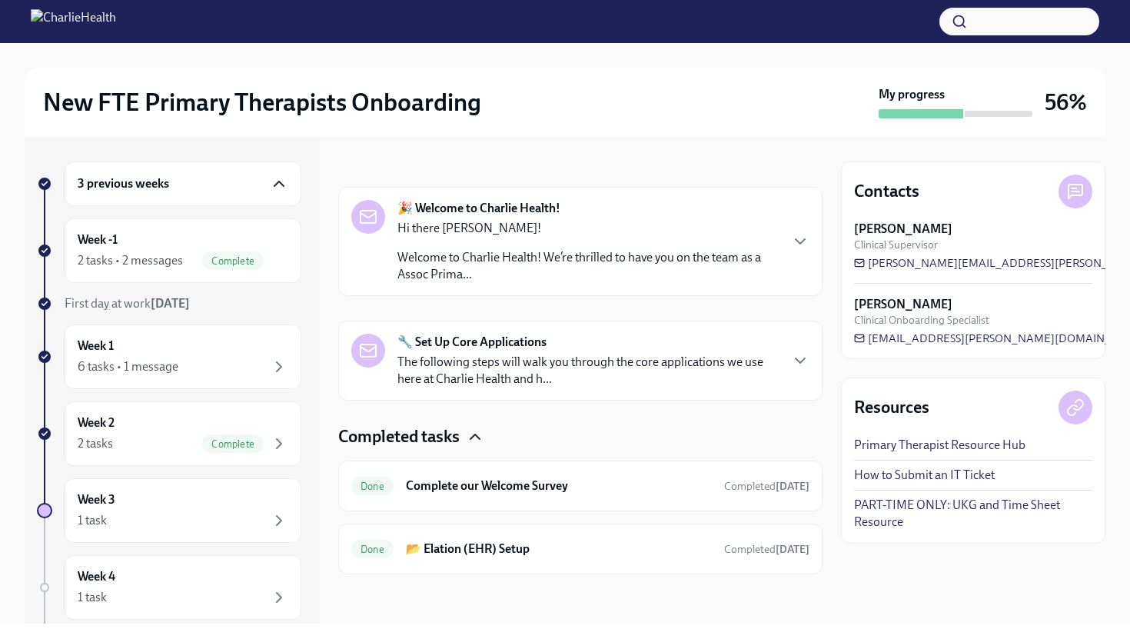
click at [474, 438] on icon "button" at bounding box center [475, 436] width 18 height 18
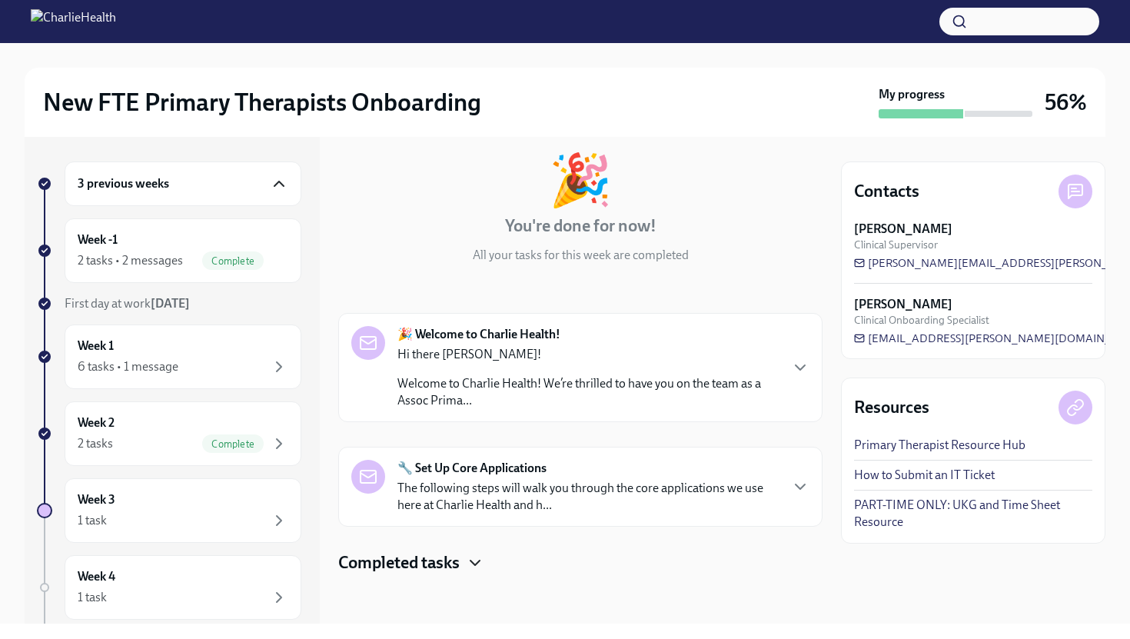
click at [790, 365] on div "🎉 Welcome to Charlie Health! Hi there [PERSON_NAME]! Welcome to Charlie Health!…" at bounding box center [580, 367] width 458 height 83
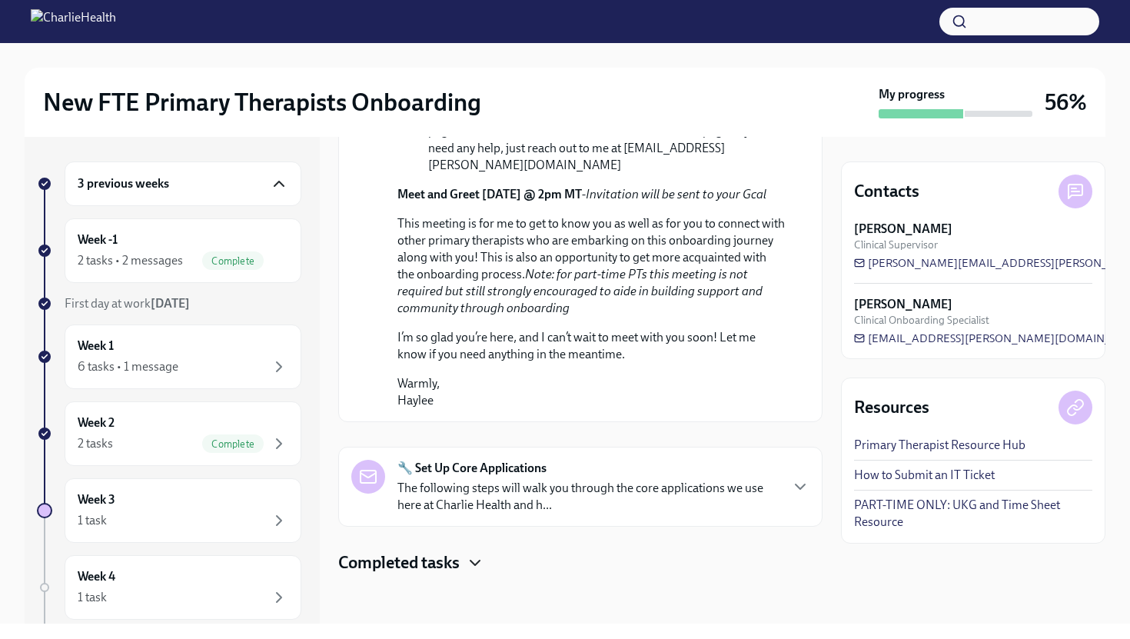
click at [714, 491] on p "The following steps will walk you through the core applications we use here at …" at bounding box center [587, 497] width 381 height 34
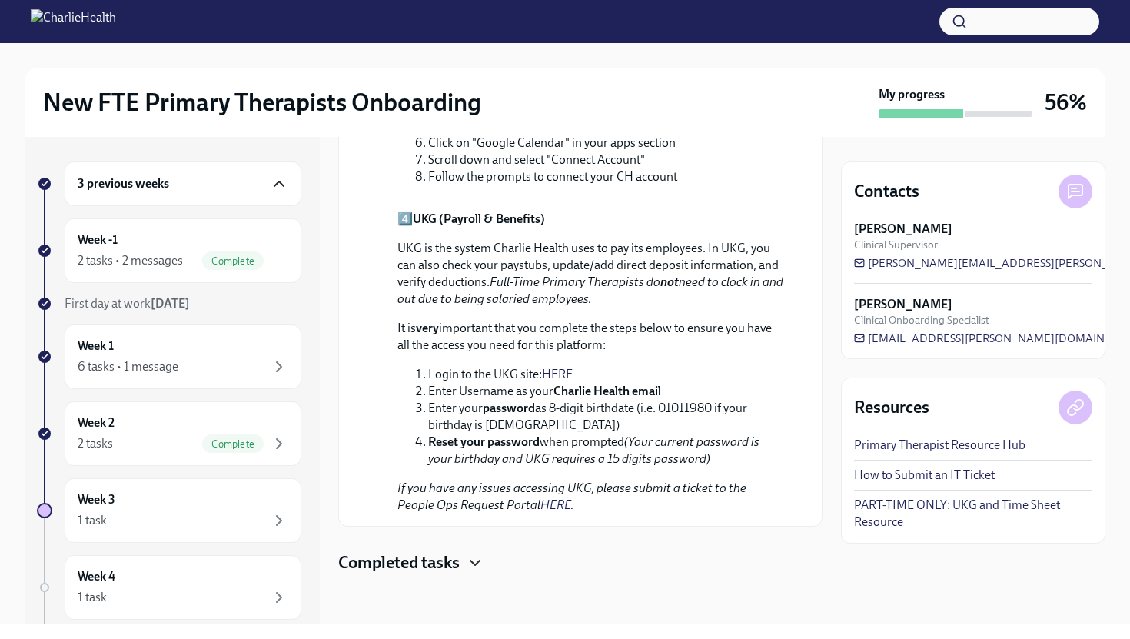
scroll to position [2159, 0]
click at [457, 569] on h4 "Completed tasks" at bounding box center [398, 562] width 121 height 23
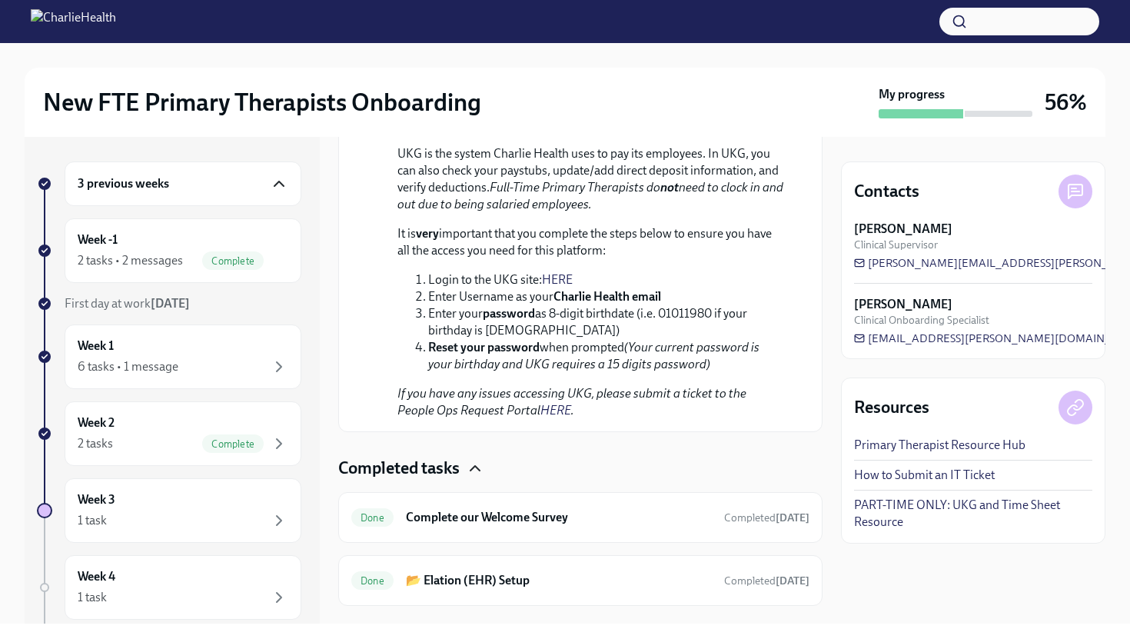
scroll to position [2286, 0]
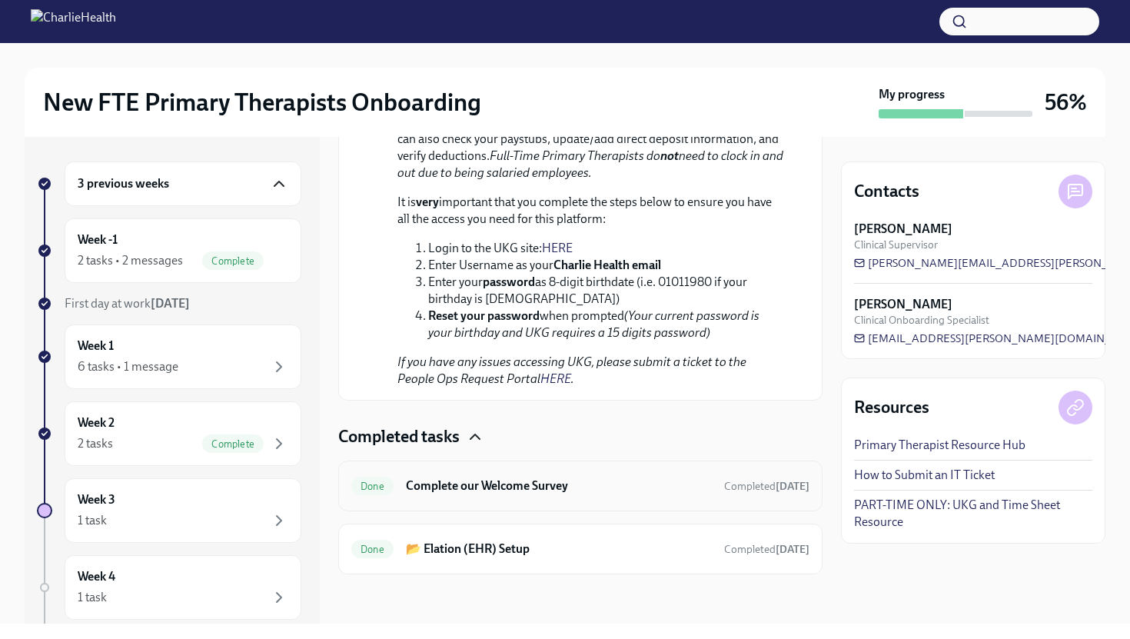
click at [482, 497] on div "Done Complete our Welcome Survey Completed [DATE]" at bounding box center [580, 486] width 458 height 25
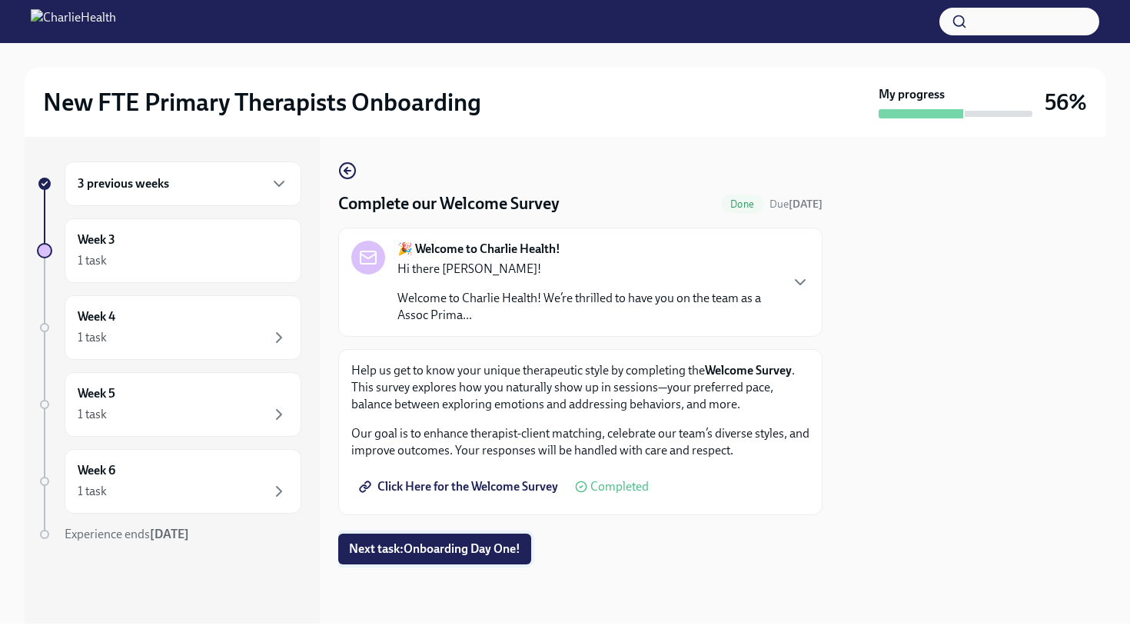
click at [434, 545] on span "Next task : Onboarding Day One!" at bounding box center [434, 548] width 171 height 15
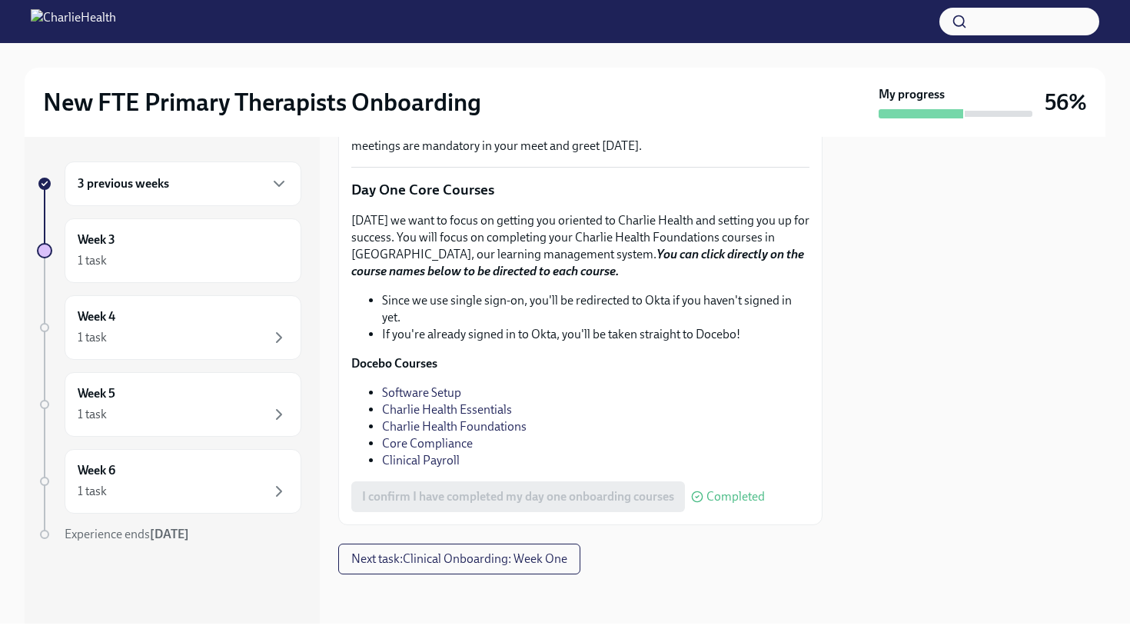
scroll to position [2096, 0]
click at [434, 544] on button "Next task : Clinical Onboarding: Week One" at bounding box center [459, 559] width 242 height 31
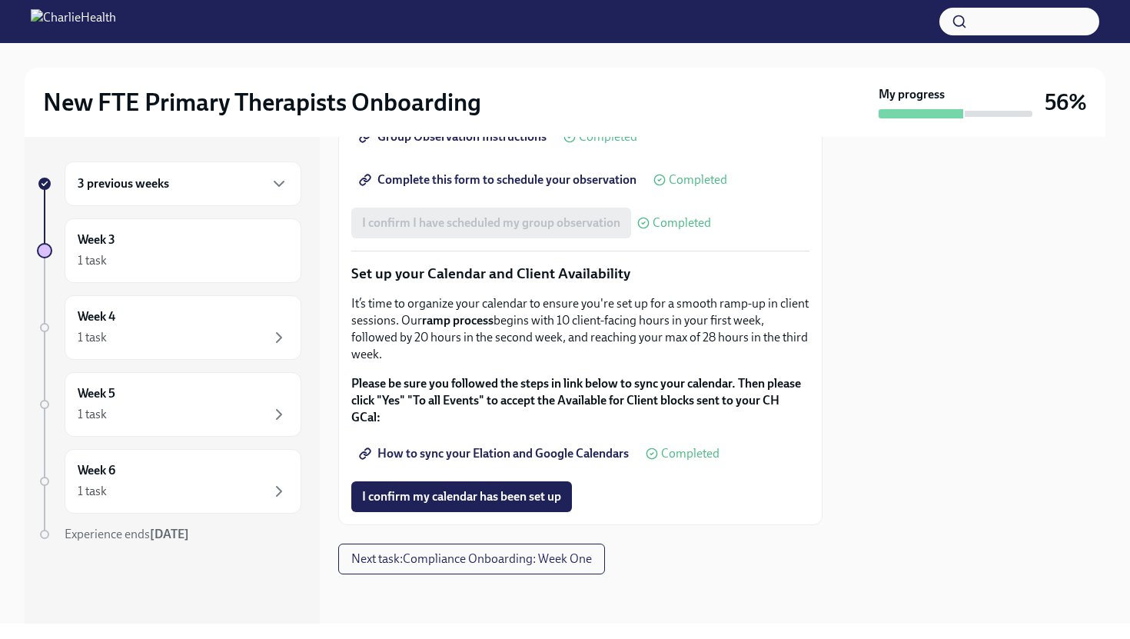
scroll to position [2512, 0]
click at [430, 500] on span "I confirm my calendar has been set up" at bounding box center [461, 496] width 199 height 15
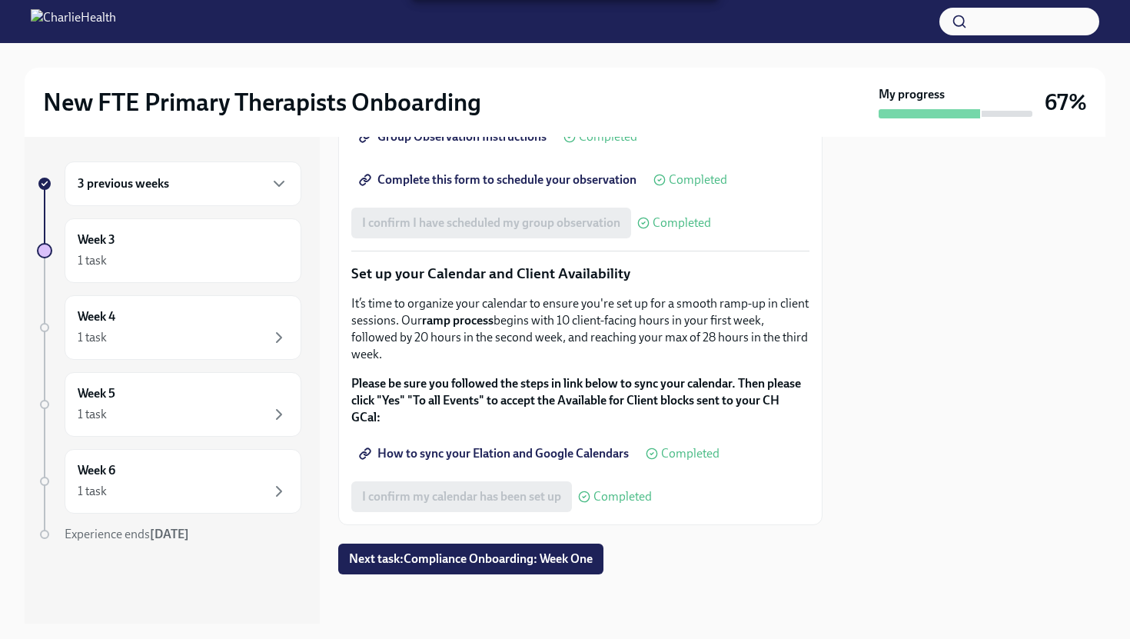
click at [510, 443] on link "How to sync your Elation and Google Calendars" at bounding box center [495, 453] width 288 height 31
click at [268, 334] on div "1 task" at bounding box center [183, 337] width 211 height 18
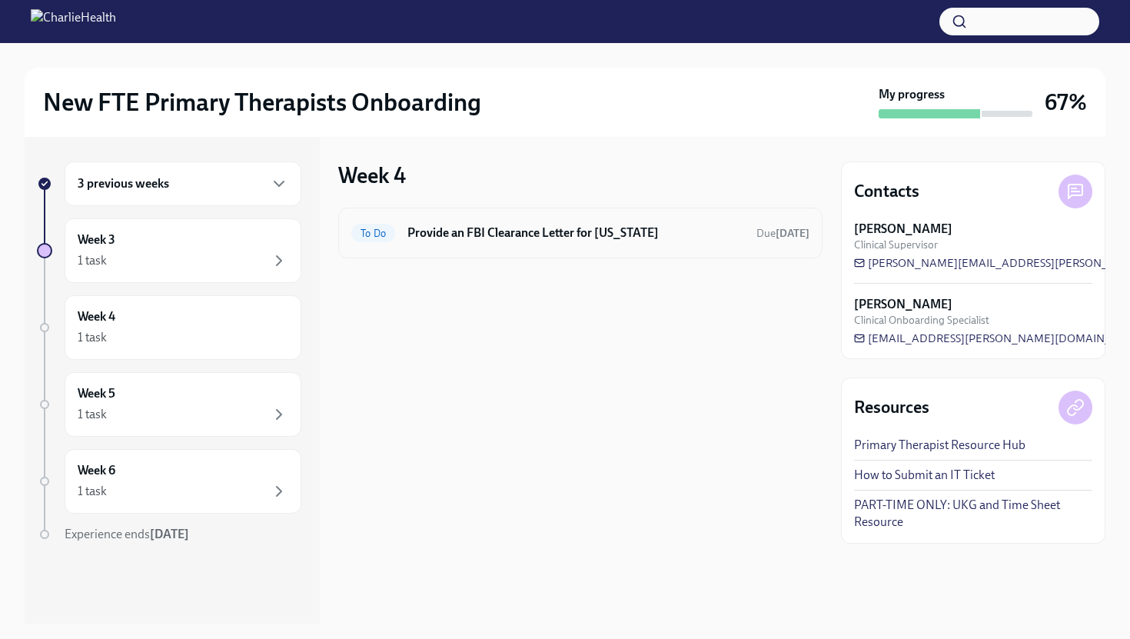
click at [489, 241] on h6 "Provide an FBI Clearance Letter for [US_STATE]" at bounding box center [575, 232] width 337 height 17
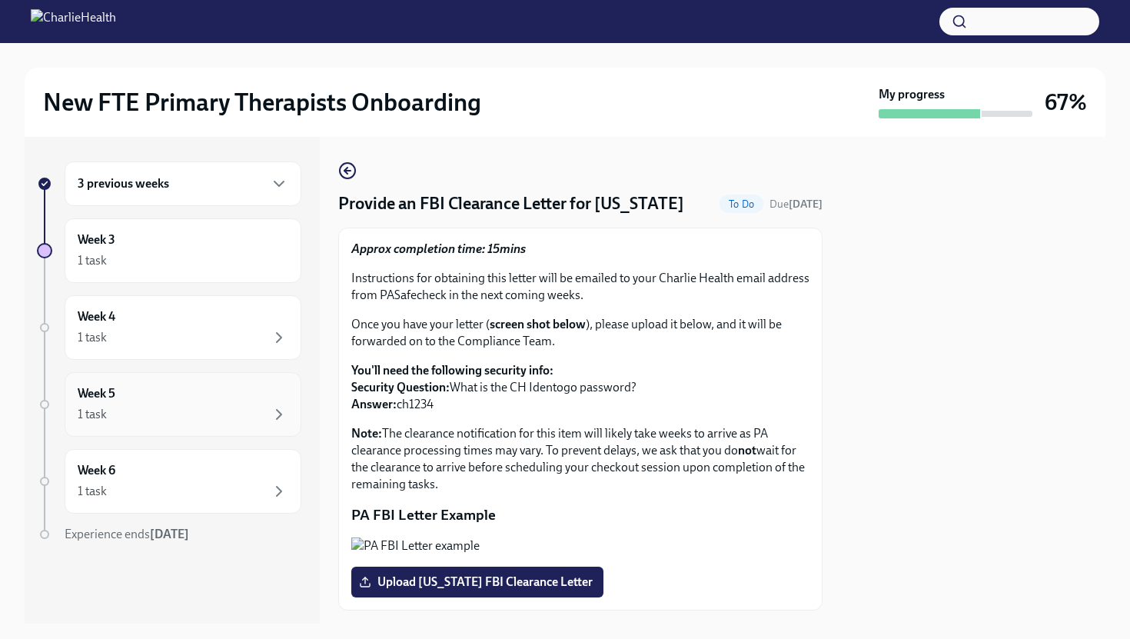
click at [204, 398] on div "Week 5 1 task" at bounding box center [183, 404] width 211 height 38
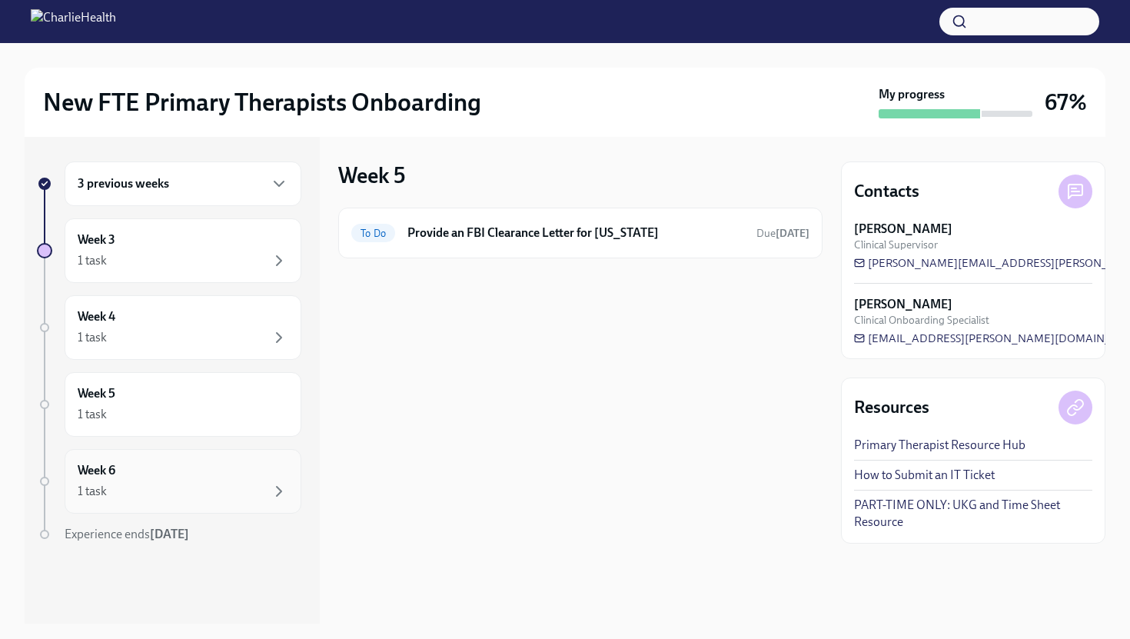
click at [194, 484] on div "1 task" at bounding box center [183, 491] width 211 height 18
click at [254, 239] on div "Week 3 1 task" at bounding box center [183, 250] width 211 height 38
click at [242, 189] on div "3 previous weeks" at bounding box center [183, 184] width 211 height 18
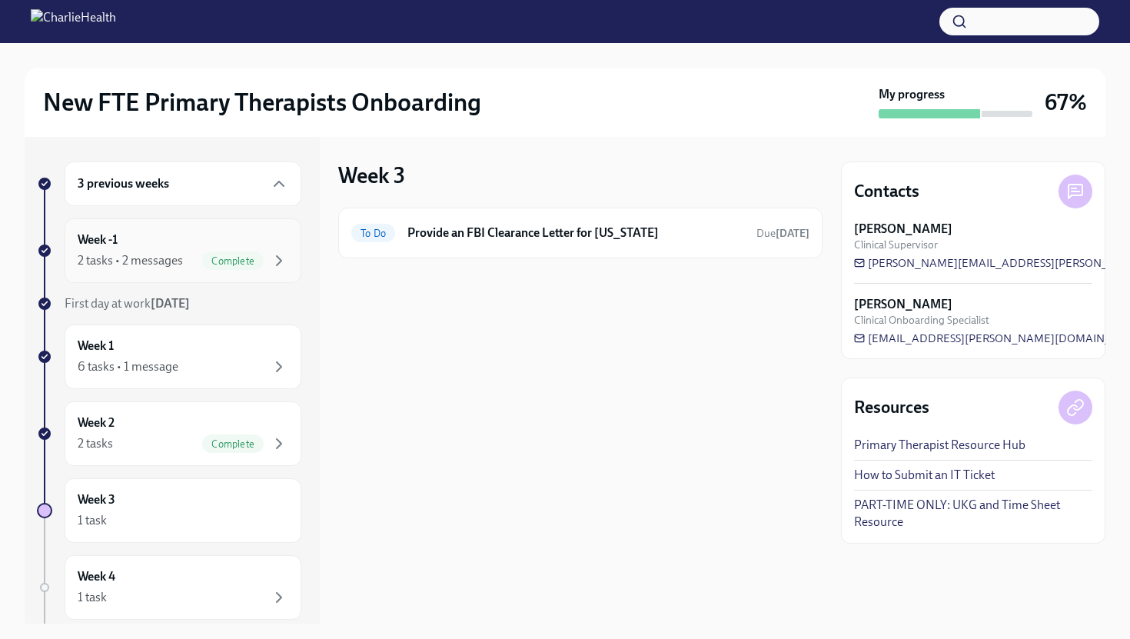
click at [254, 242] on div "Week -1 2 tasks • 2 messages Complete" at bounding box center [183, 250] width 211 height 38
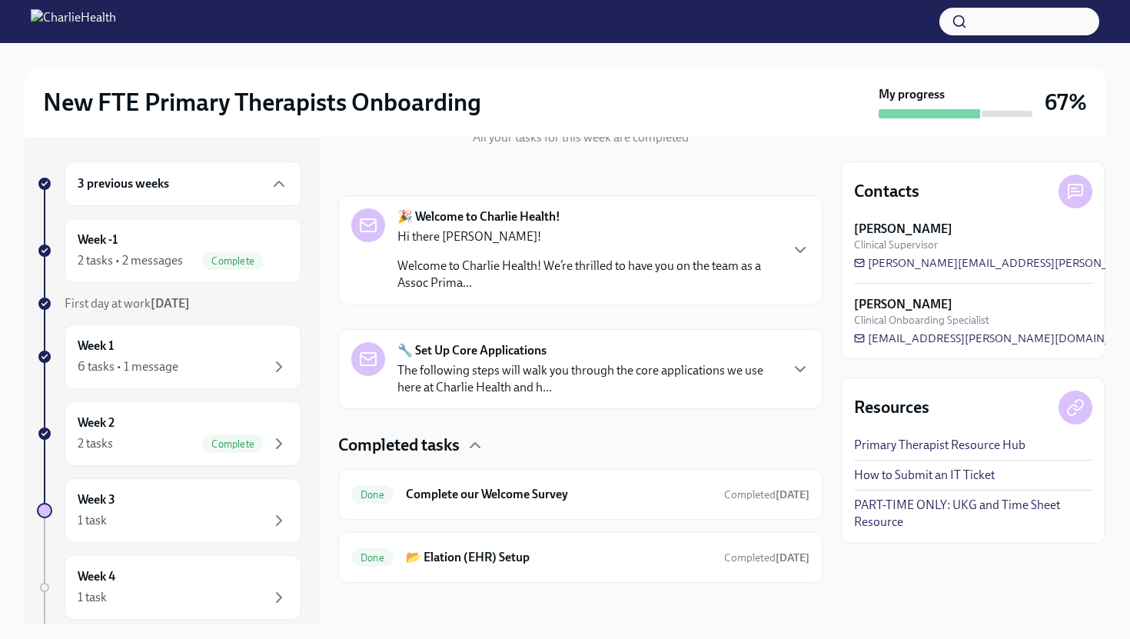
scroll to position [204, 0]
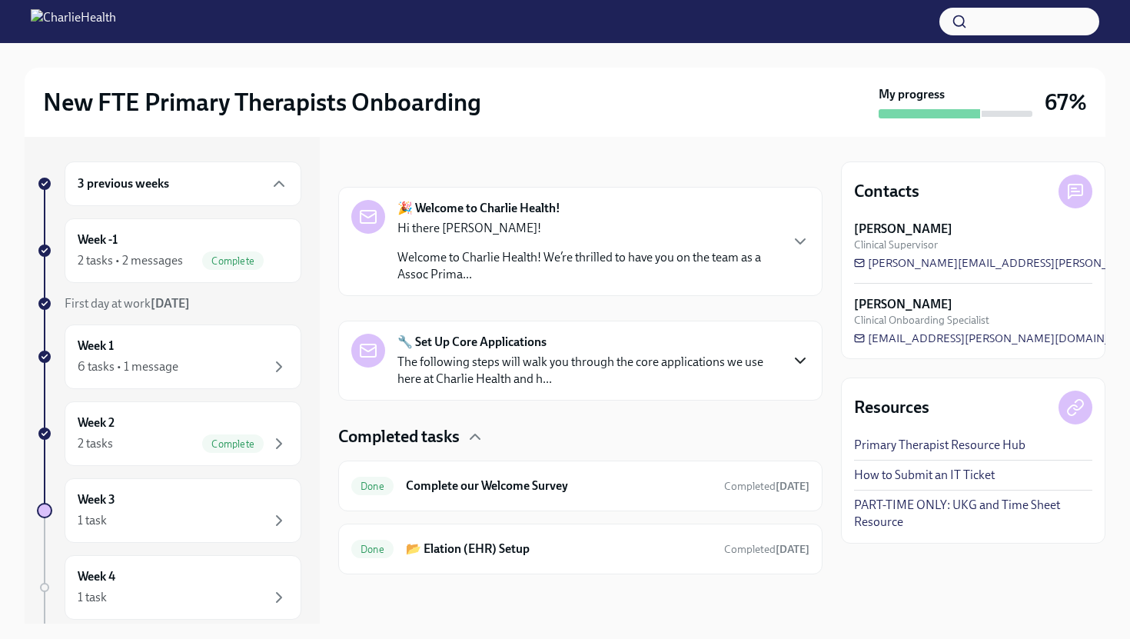
click at [803, 354] on icon "button" at bounding box center [800, 360] width 18 height 18
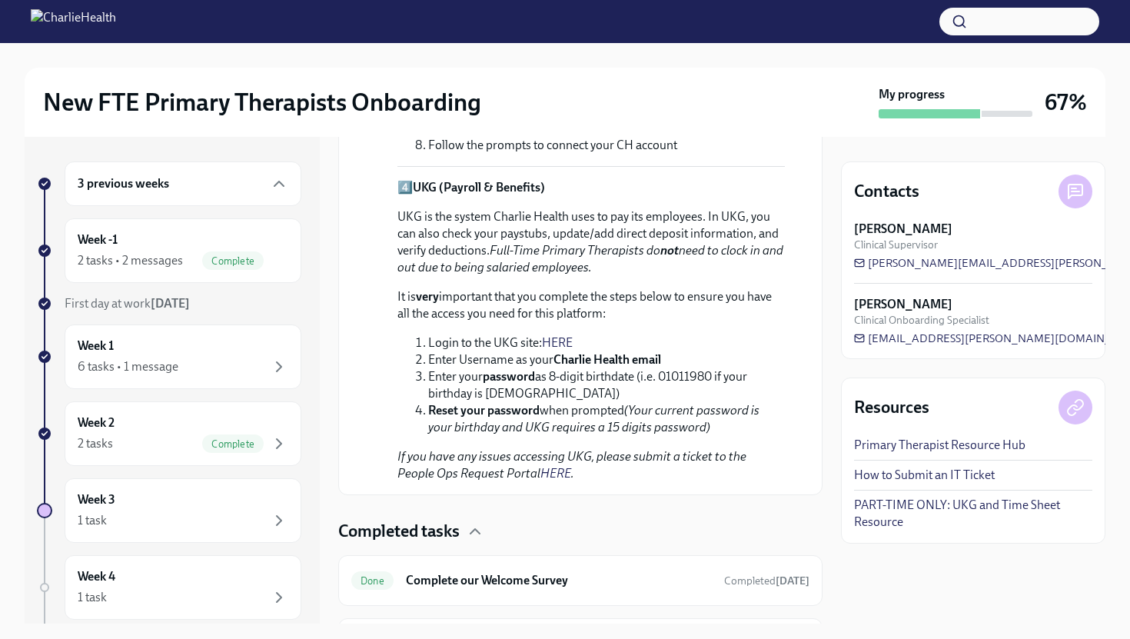
scroll to position [1332, 0]
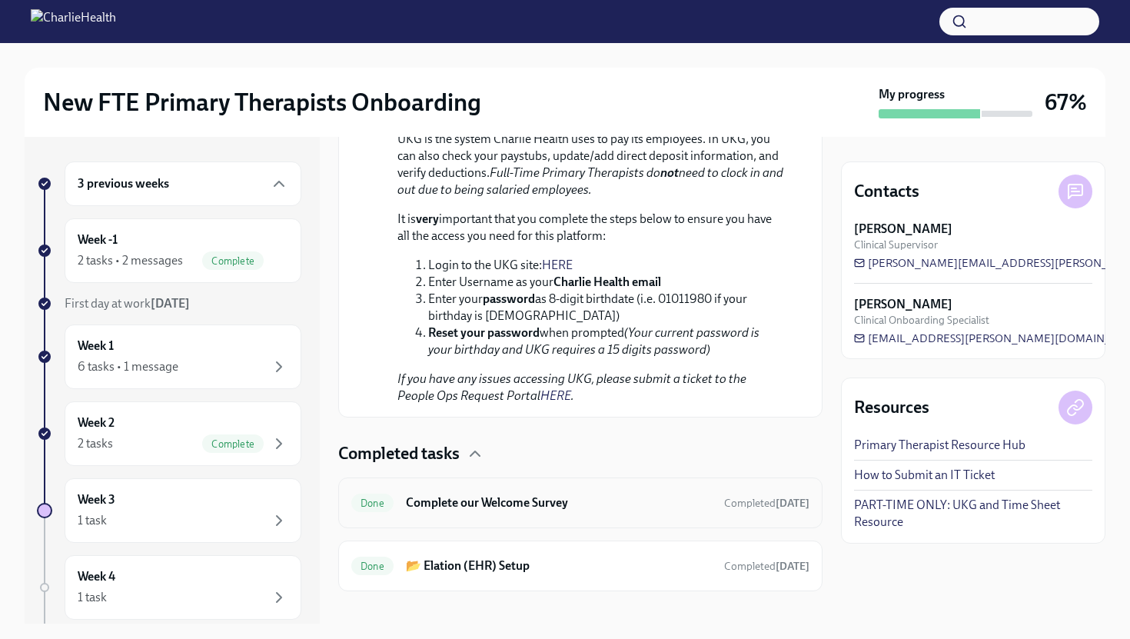
click at [615, 494] on h6 "Complete our Welcome Survey" at bounding box center [559, 502] width 306 height 17
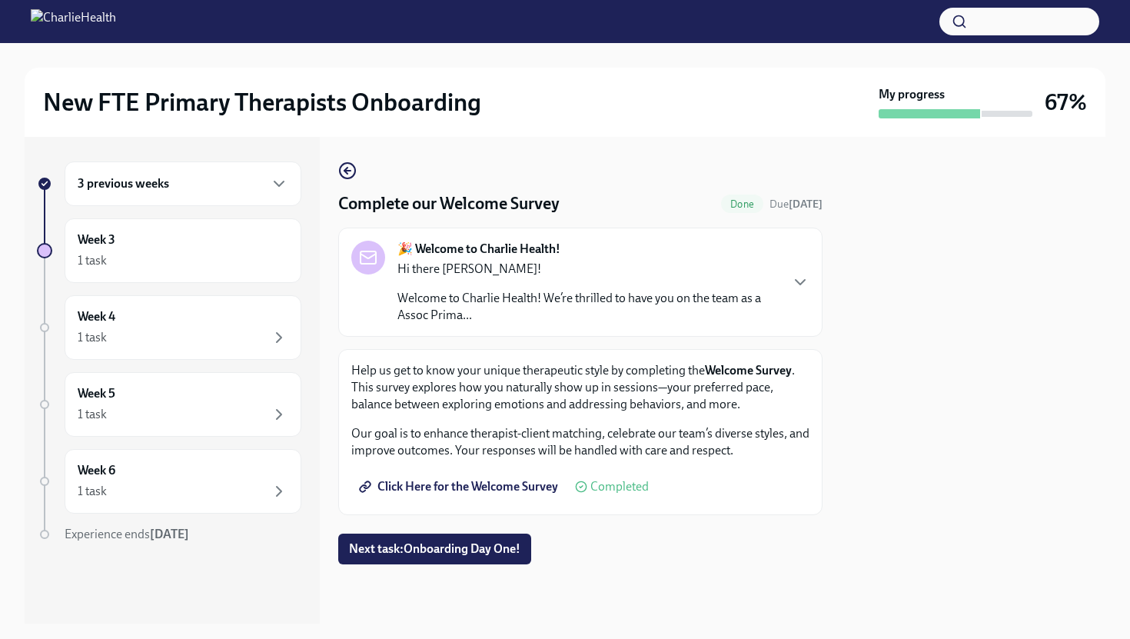
click at [428, 566] on div at bounding box center [580, 588] width 484 height 49
click at [428, 554] on span "Next task : Onboarding Day One!" at bounding box center [434, 548] width 171 height 15
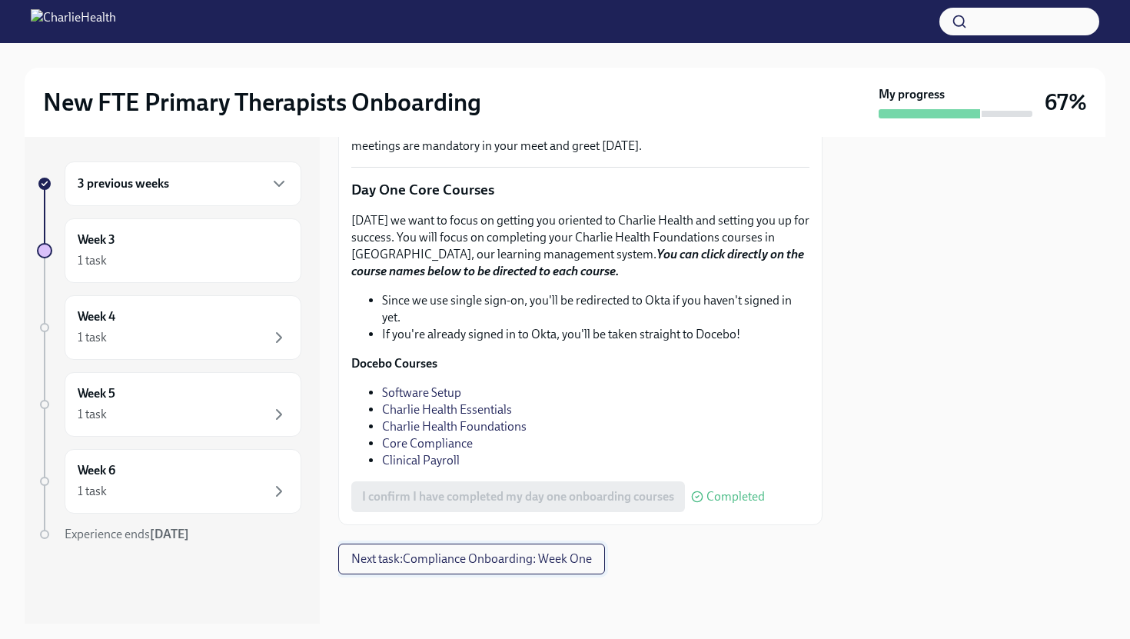
scroll to position [2096, 0]
click at [433, 568] on button "Next task : Compliance Onboarding: Week One" at bounding box center [471, 559] width 267 height 31
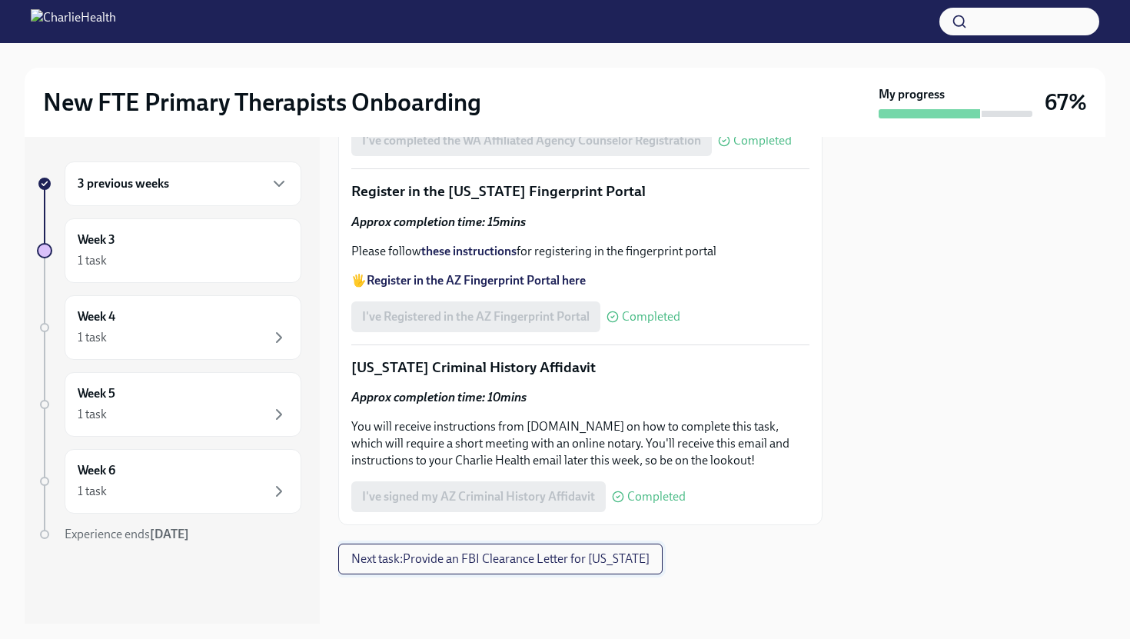
scroll to position [2199, 0]
click at [433, 568] on button "Next task : Provide an FBI Clearance Letter for [US_STATE]" at bounding box center [500, 559] width 324 height 31
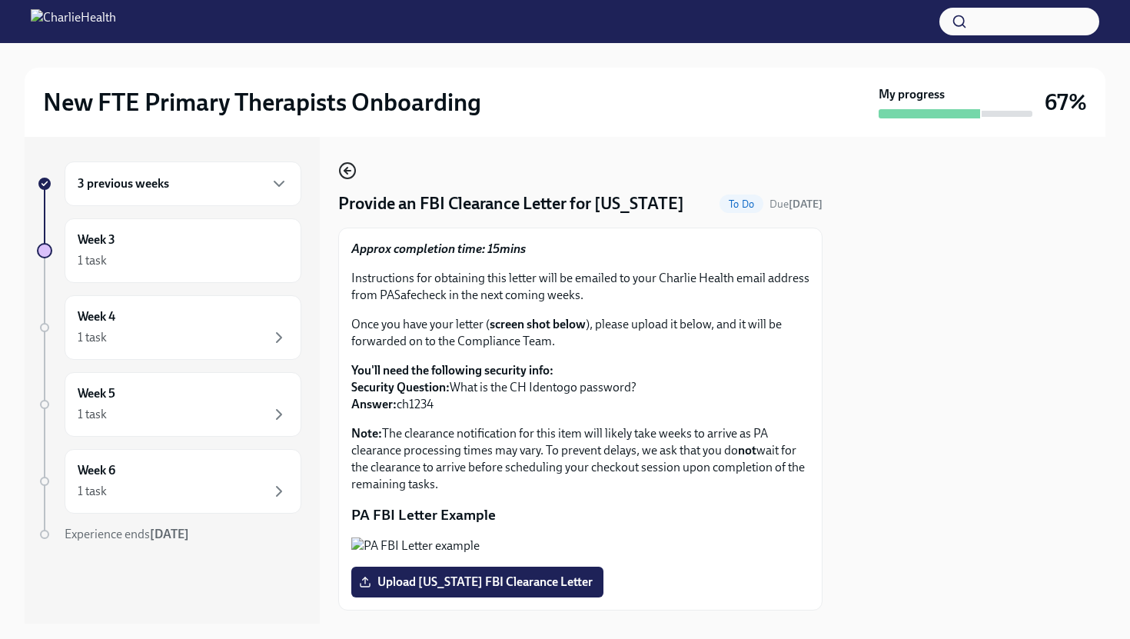
click at [349, 180] on icon "button" at bounding box center [347, 170] width 18 height 18
